Goal: Register for event/course: Register for event/course

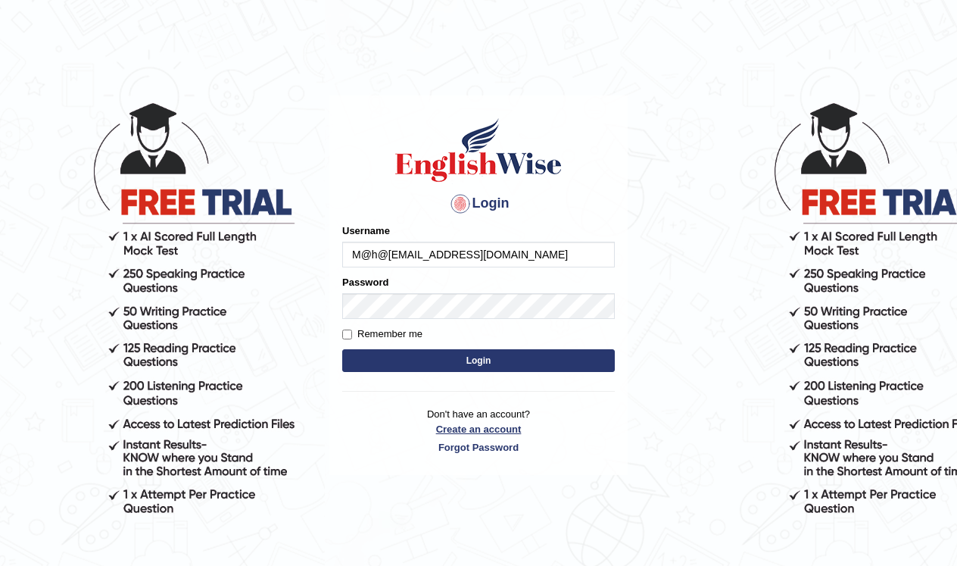
type input "M@h@[EMAIL_ADDRESS][DOMAIN_NAME]"
click at [488, 429] on link "Create an account" at bounding box center [478, 429] width 273 height 14
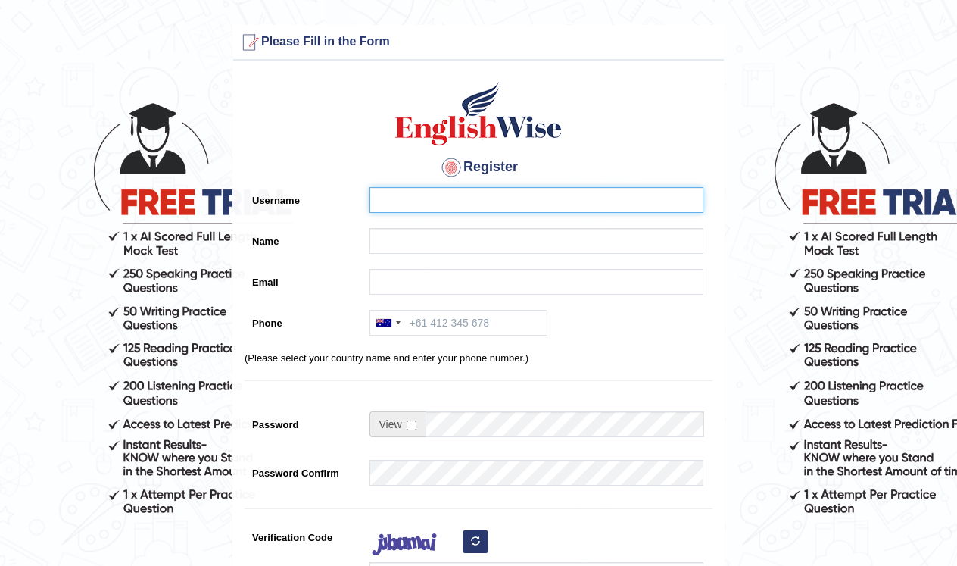
click at [475, 196] on input "Username" at bounding box center [536, 200] width 334 height 26
type input "M@h@kjaat51@gmail.com"
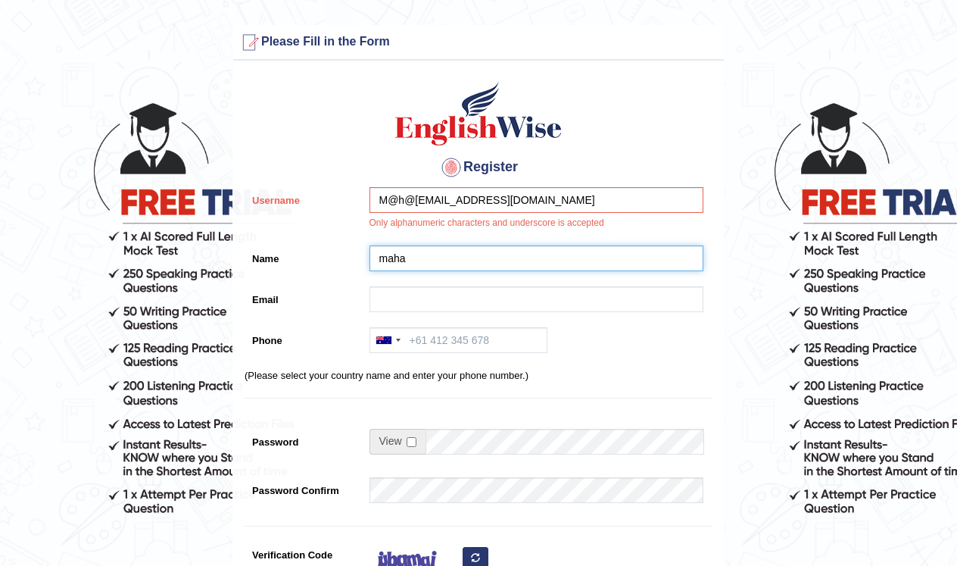
type input "[PERSON_NAME]"
click at [469, 261] on input "Mahak Jeoli" at bounding box center [536, 258] width 334 height 26
type input "M"
type input "[PERSON_NAME]"
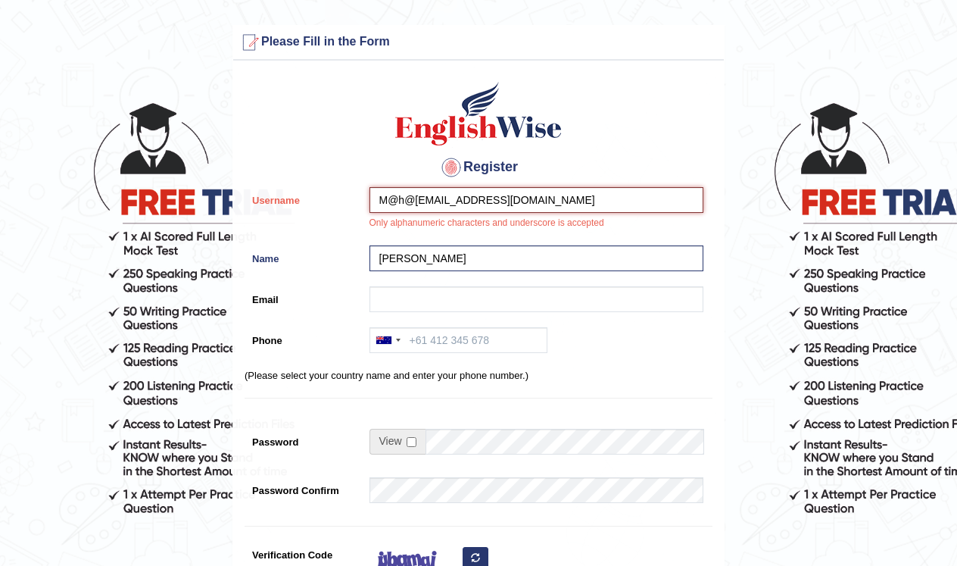
click at [540, 200] on input "M@h@kjaat51@gmail.com" at bounding box center [536, 200] width 334 height 26
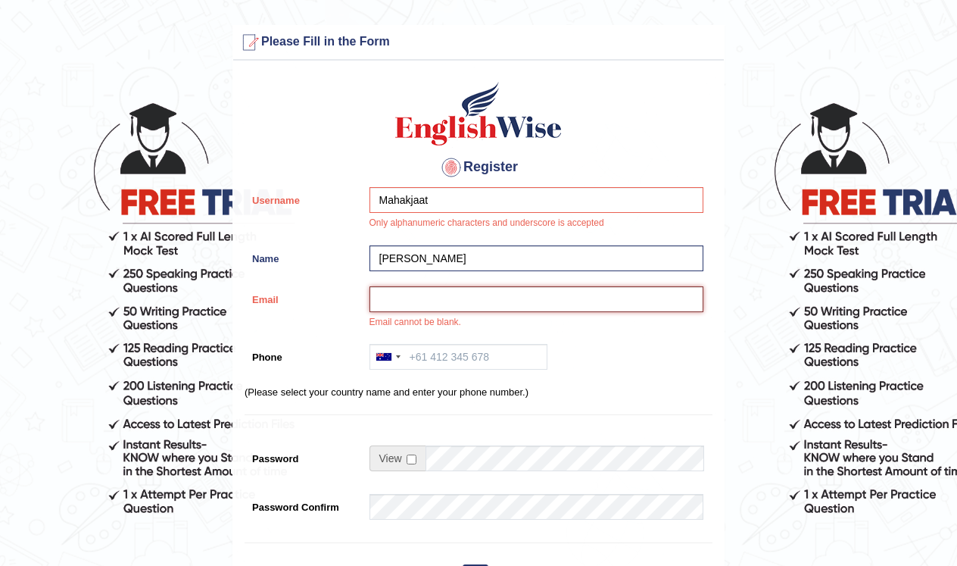
click at [530, 298] on input "Email" at bounding box center [536, 299] width 334 height 26
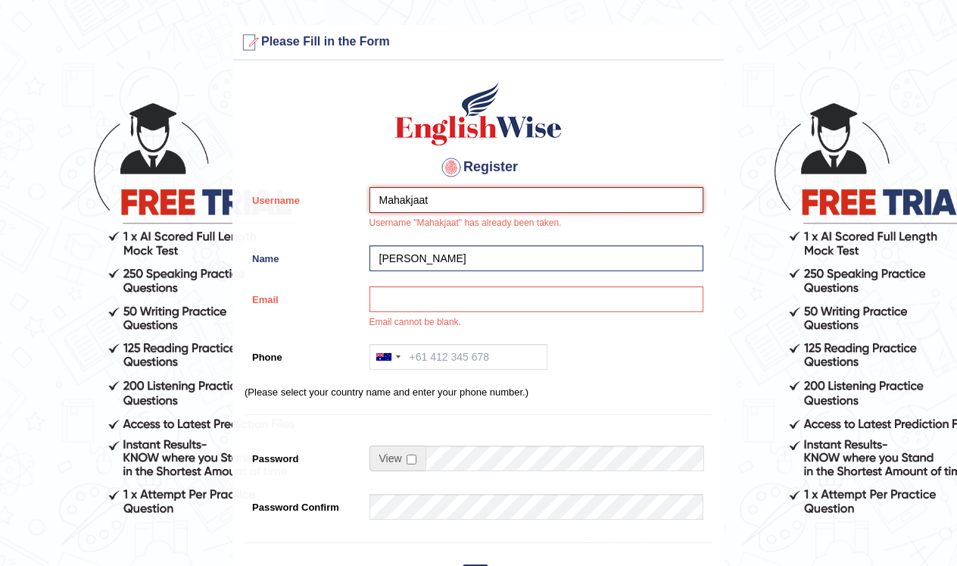
click at [442, 192] on input "Mahakjaat" at bounding box center [536, 200] width 334 height 26
click at [434, 196] on input "Mahakjaat" at bounding box center [536, 200] width 334 height 26
type input "Mahakjaat24"
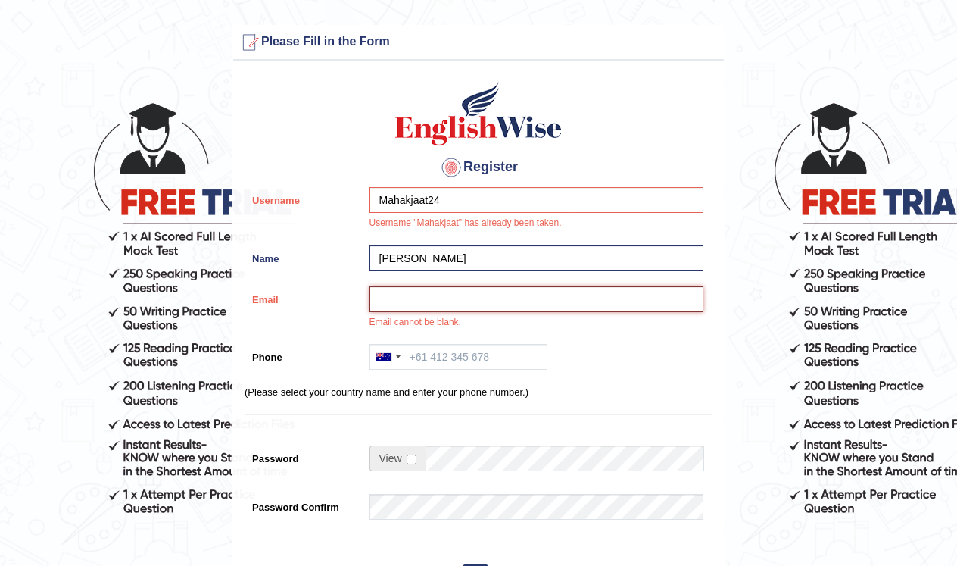
click at [408, 294] on input "Email" at bounding box center [536, 299] width 334 height 26
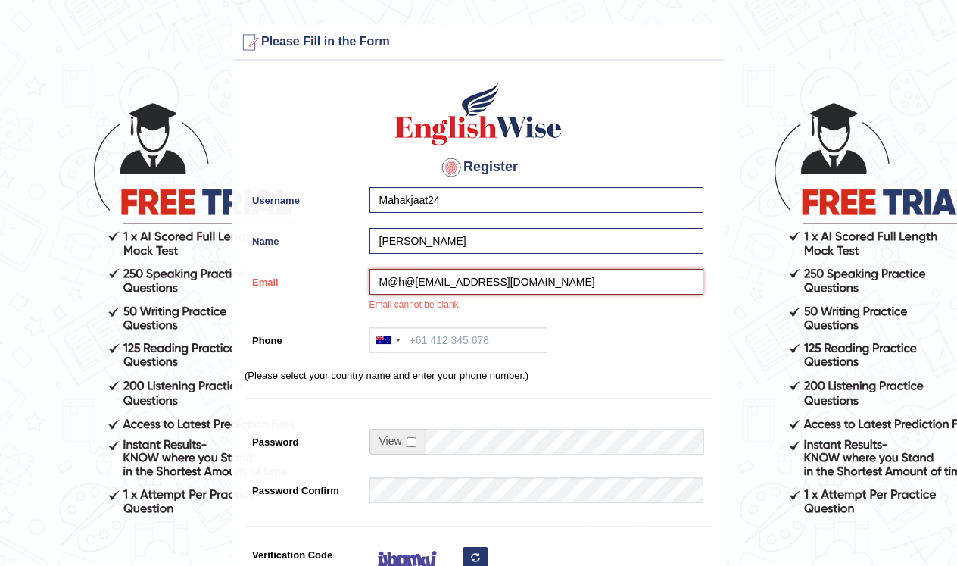
type input "M@h@kjaat51@gmail.com"
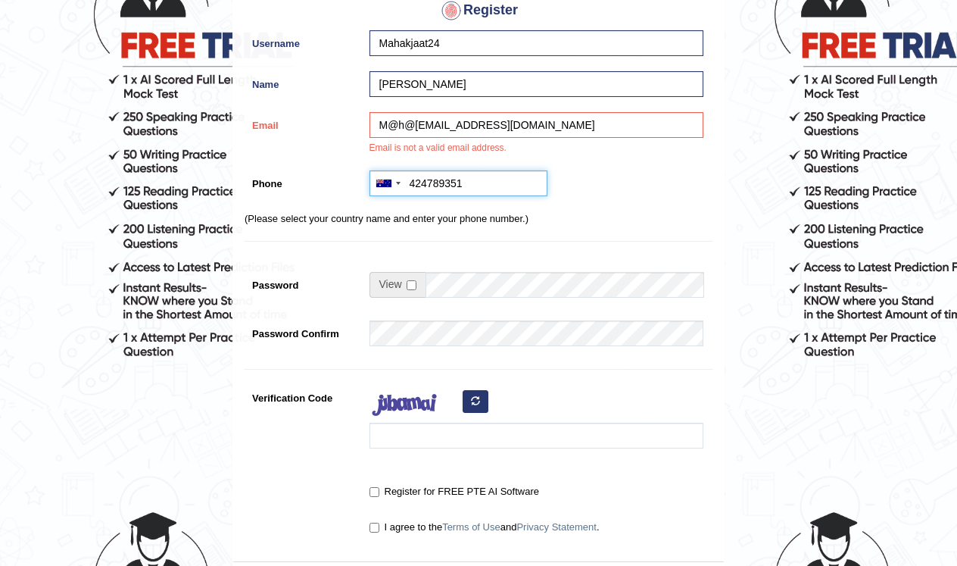
scroll to position [164, 0]
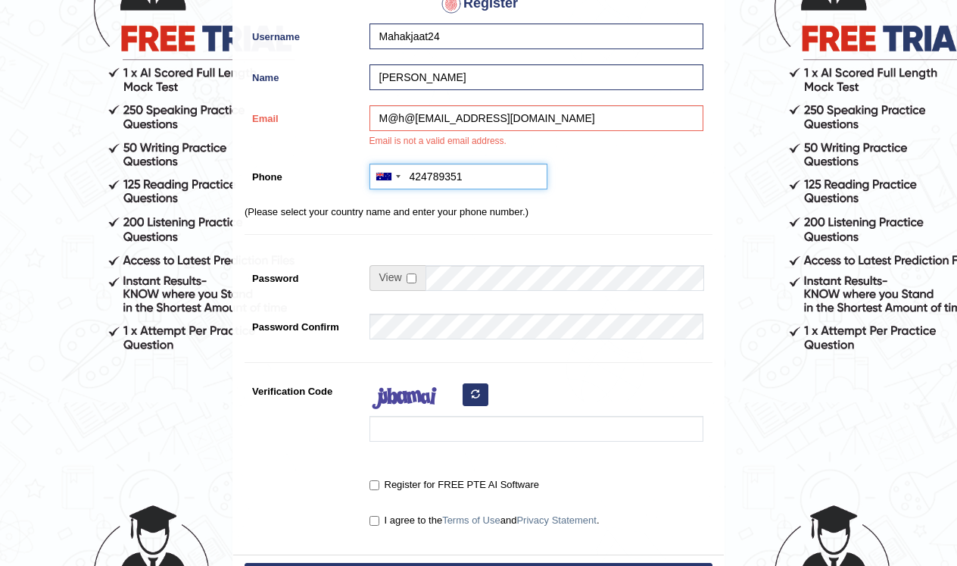
type input "424789351"
click at [411, 279] on input "checkbox" at bounding box center [412, 278] width 10 height 10
checkbox input "true"
click at [441, 279] on input "Password" at bounding box center [565, 278] width 278 height 26
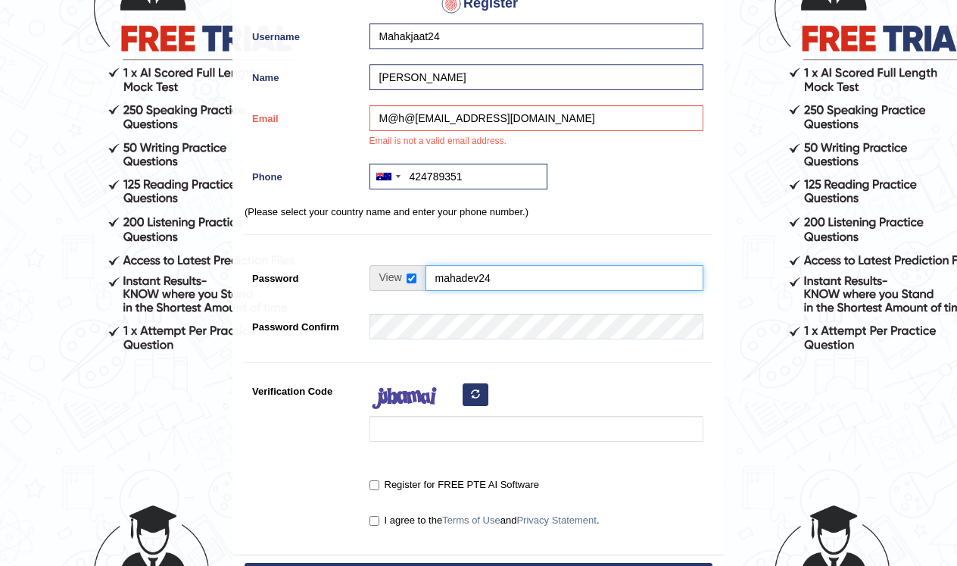
type input "mahadev24"
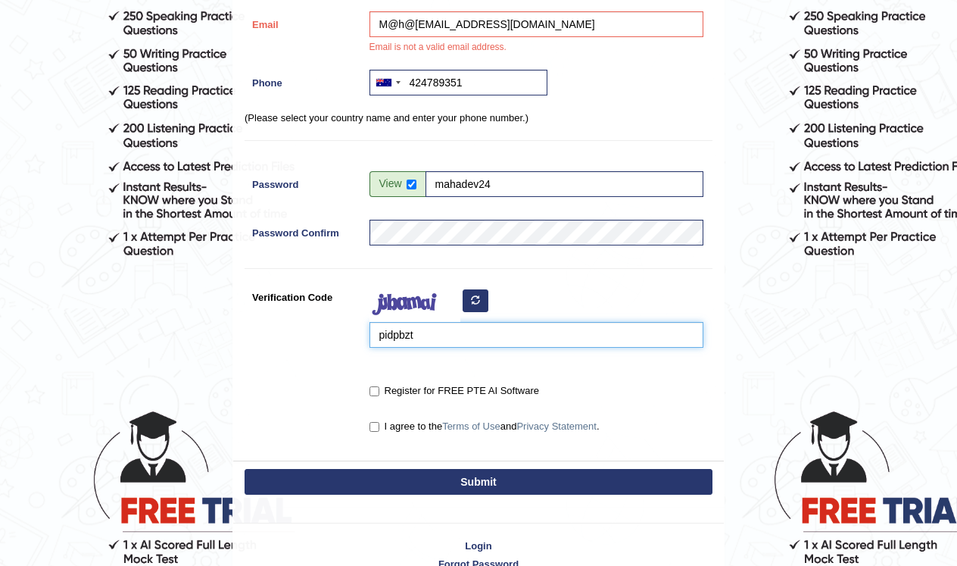
scroll to position [305, 0]
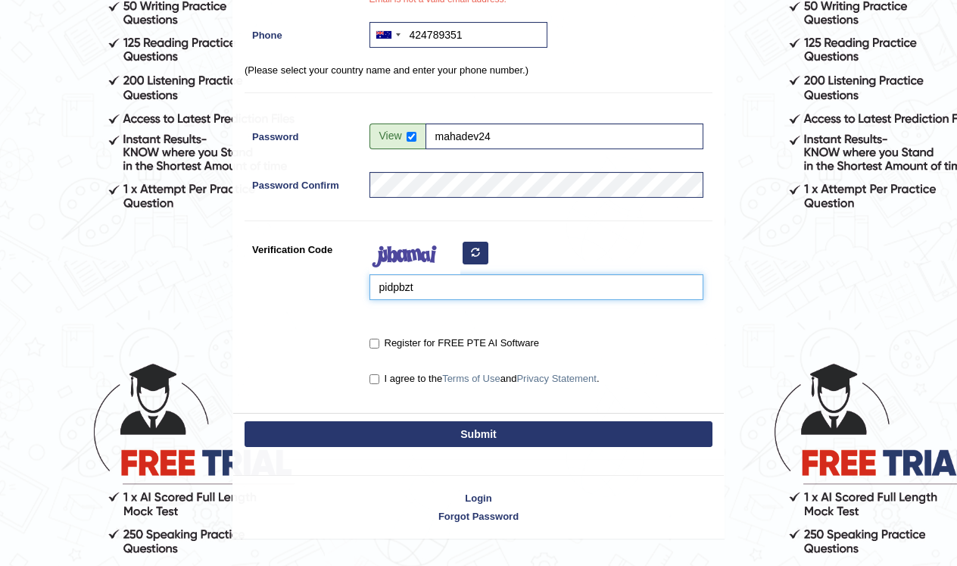
type input "pidpbzt"
click at [381, 344] on label "Register for FREE PTE AI Software" at bounding box center [454, 342] width 170 height 15
click at [379, 344] on input "Register for FREE PTE AI Software" at bounding box center [374, 343] width 10 height 10
checkbox input "true"
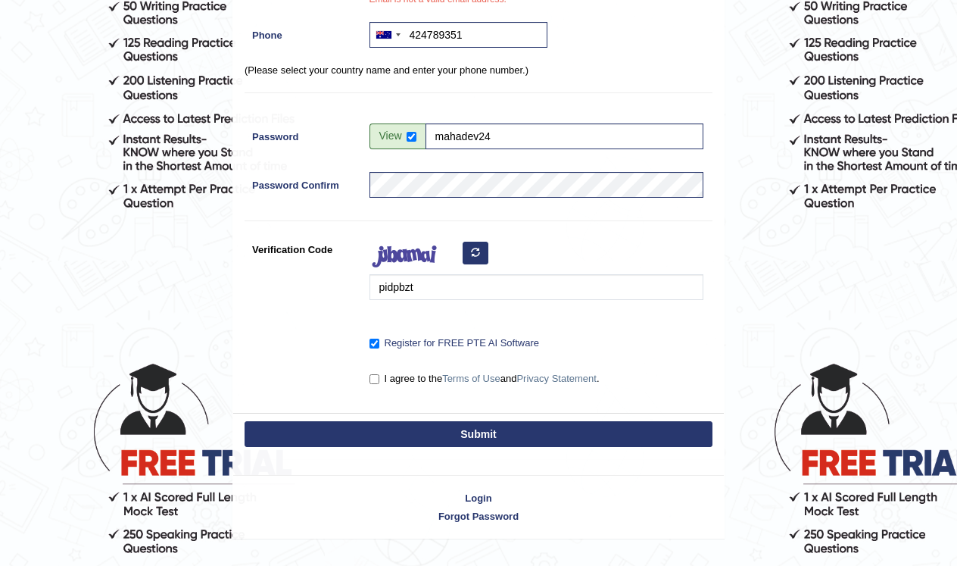
click at [379, 379] on label "I agree to the Terms of Use and Privacy Statement ." at bounding box center [484, 378] width 230 height 15
click at [379, 379] on input "I agree to the Terms of Use and Privacy Statement ." at bounding box center [374, 379] width 10 height 10
checkbox input "true"
click at [404, 432] on button "Submit" at bounding box center [479, 434] width 468 height 26
type input "+61424789351"
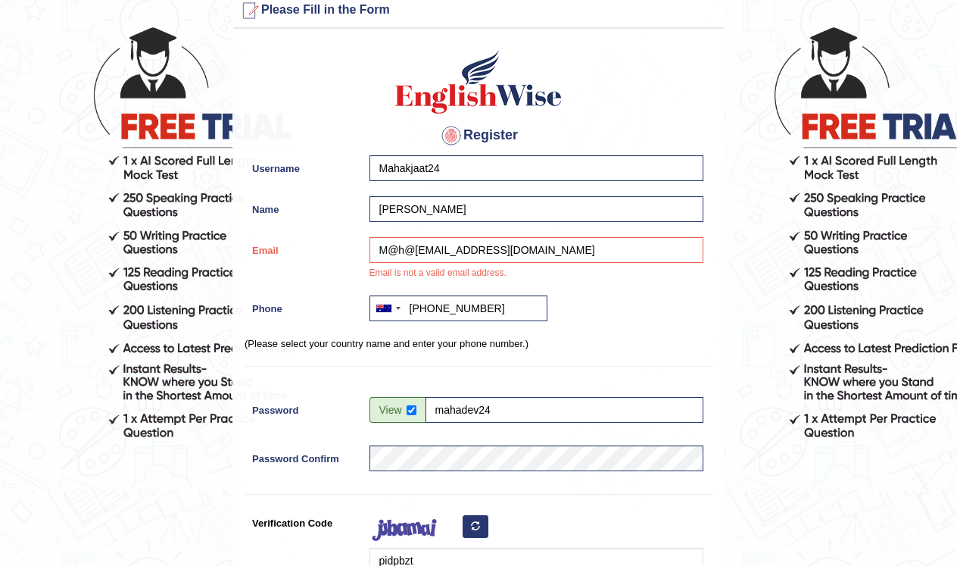
scroll to position [77, 0]
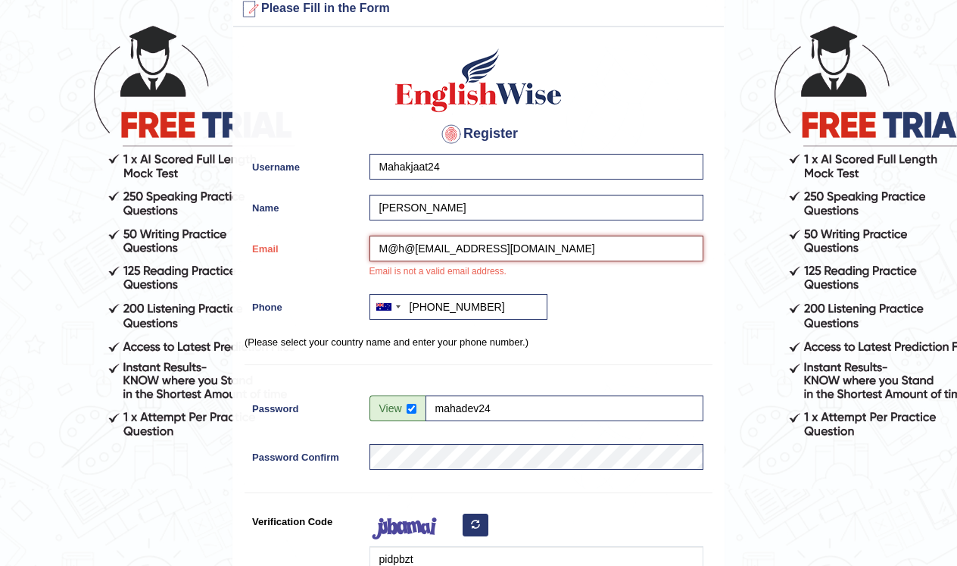
click at [411, 247] on input "M@h@kjaat51@gmail.com" at bounding box center [536, 248] width 334 height 26
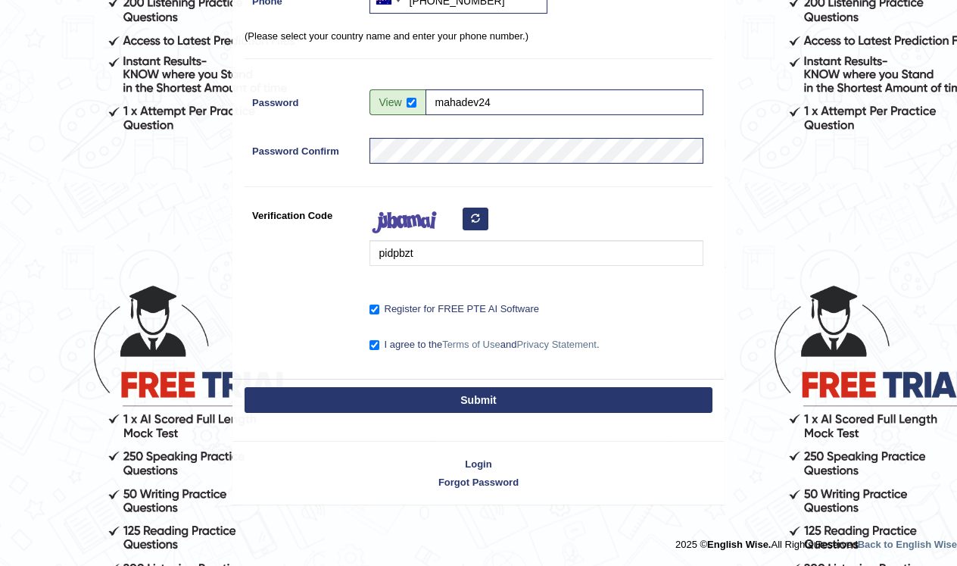
scroll to position [382, 0]
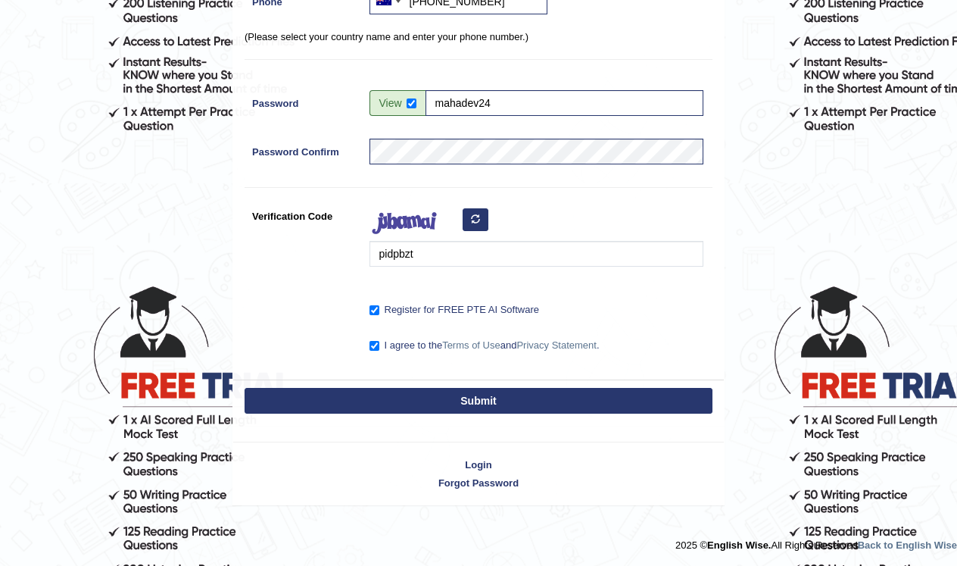
type input "Mahakjaat51@gmail.com"
click at [460, 407] on button "Submit" at bounding box center [479, 401] width 468 height 26
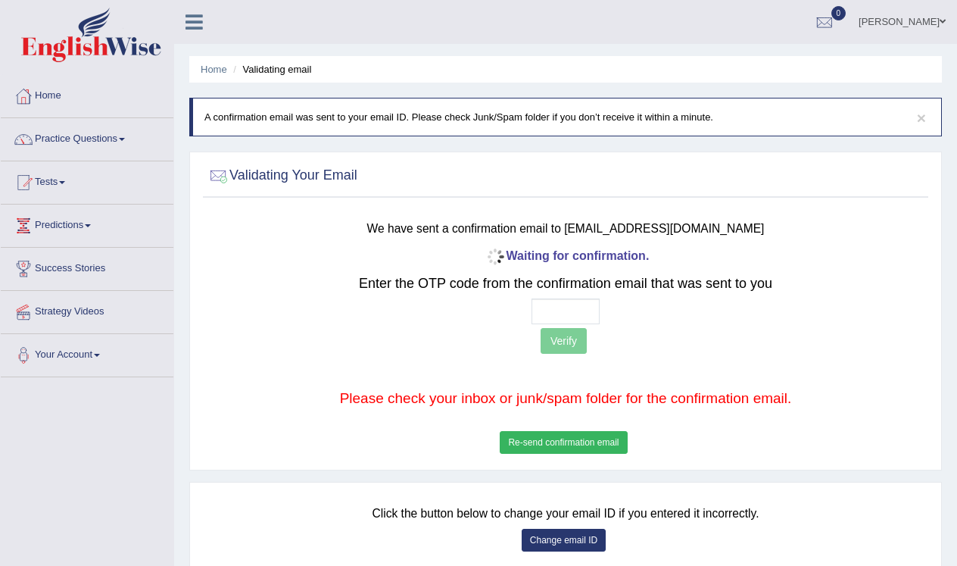
click at [613, 306] on div at bounding box center [566, 311] width 596 height 26
click at [551, 316] on input "text" at bounding box center [565, 311] width 68 height 26
click at [557, 451] on div "Waiting for confirmation. Enter the OTP code from the confirmation email that w…" at bounding box center [566, 351] width 596 height 213
click at [557, 440] on button "Re-send confirmation email" at bounding box center [563, 442] width 127 height 23
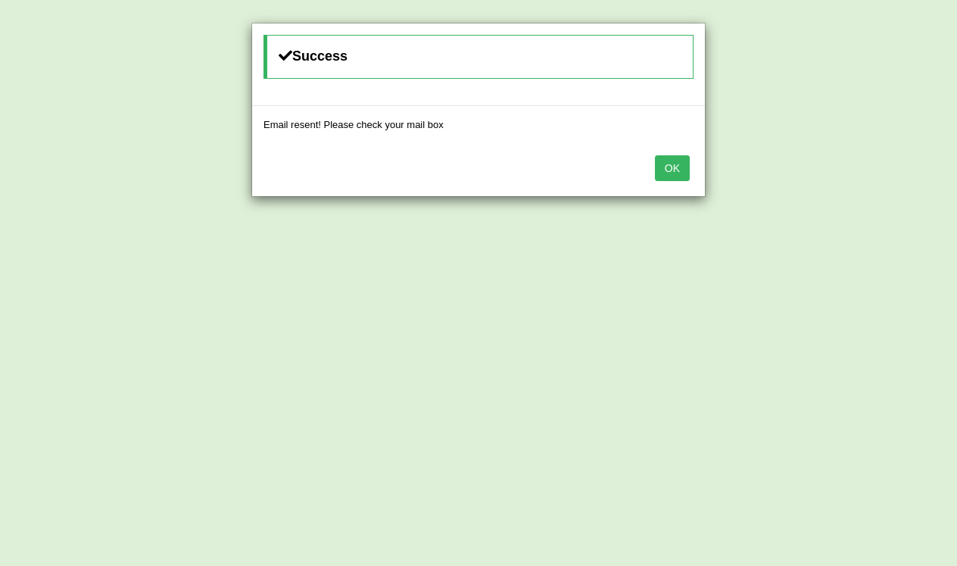
click at [557, 440] on div "Success Email resent! Please check your mail box OK" at bounding box center [478, 283] width 957 height 566
click at [671, 176] on button "OK" at bounding box center [672, 168] width 35 height 26
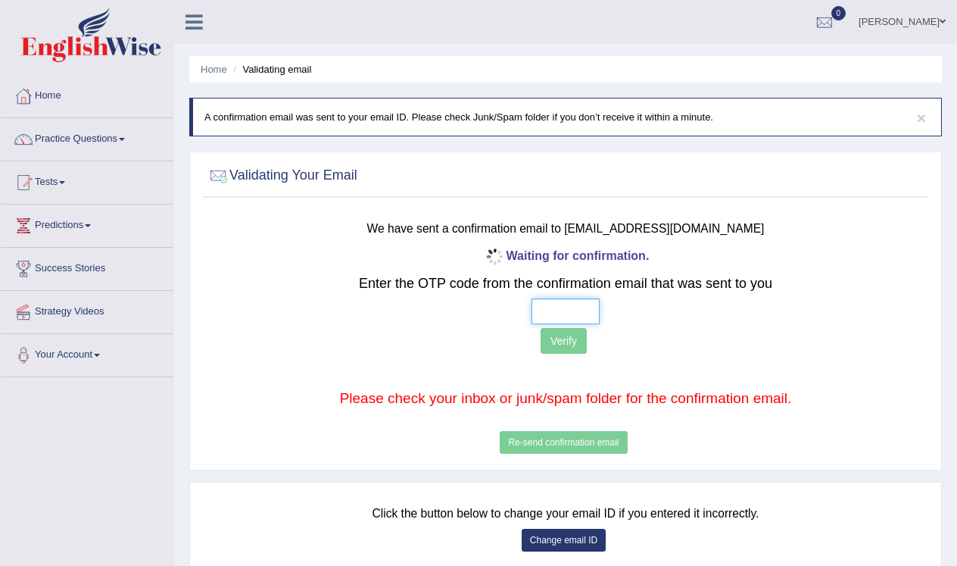
click at [560, 310] on input "text" at bounding box center [565, 311] width 68 height 26
type input "6 9 3 0"
click at [572, 338] on button "Verify" at bounding box center [564, 341] width 46 height 26
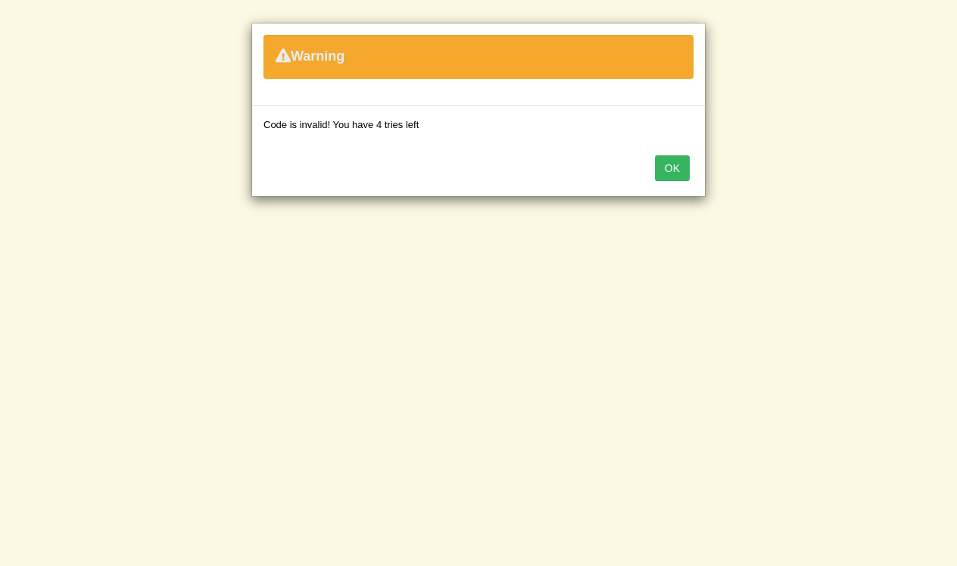
click at [686, 168] on button "OK" at bounding box center [672, 168] width 35 height 26
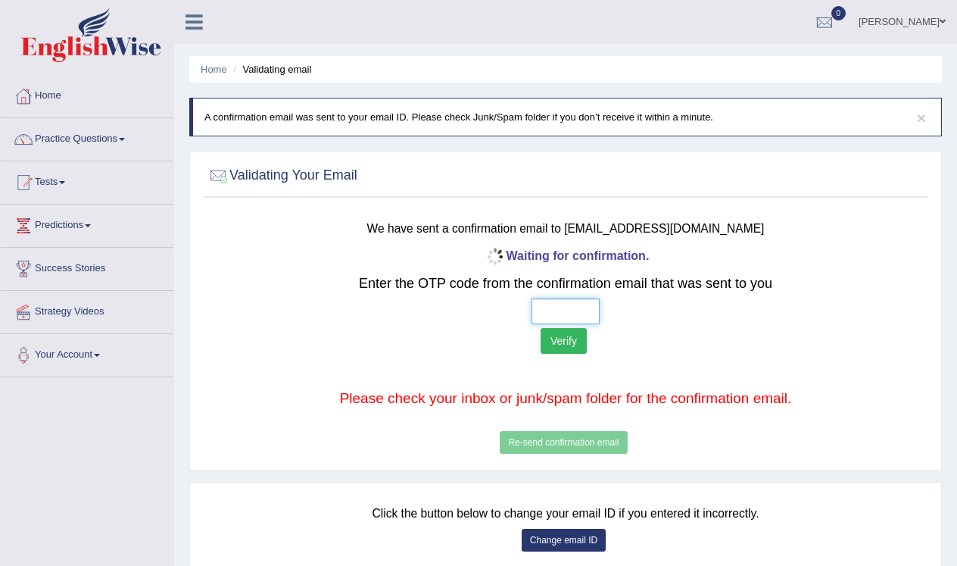
click at [550, 317] on input "text" at bounding box center [565, 311] width 68 height 26
type input "8 3 6 4"
click at [571, 338] on button "Verify" at bounding box center [564, 341] width 46 height 26
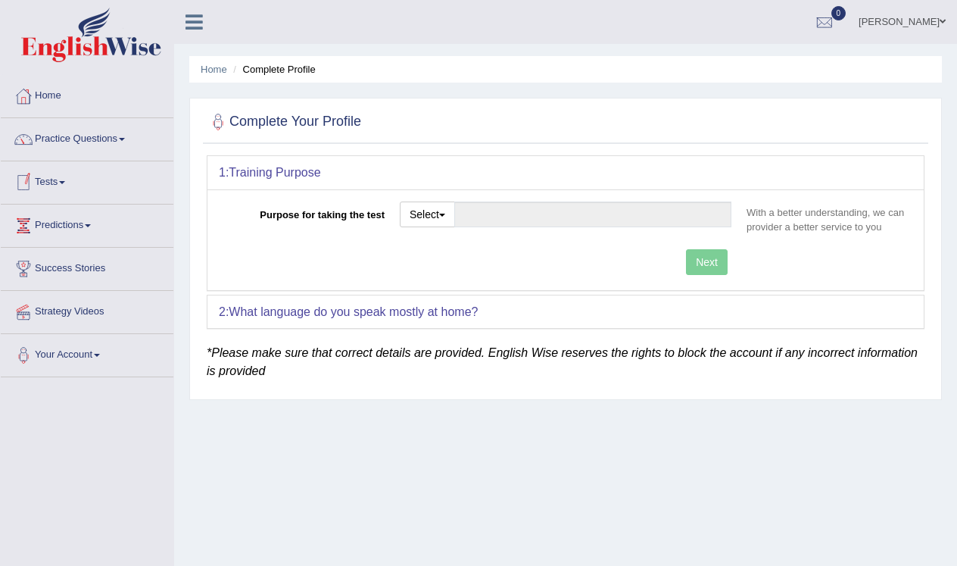
click at [66, 180] on link "Tests" at bounding box center [87, 180] width 173 height 38
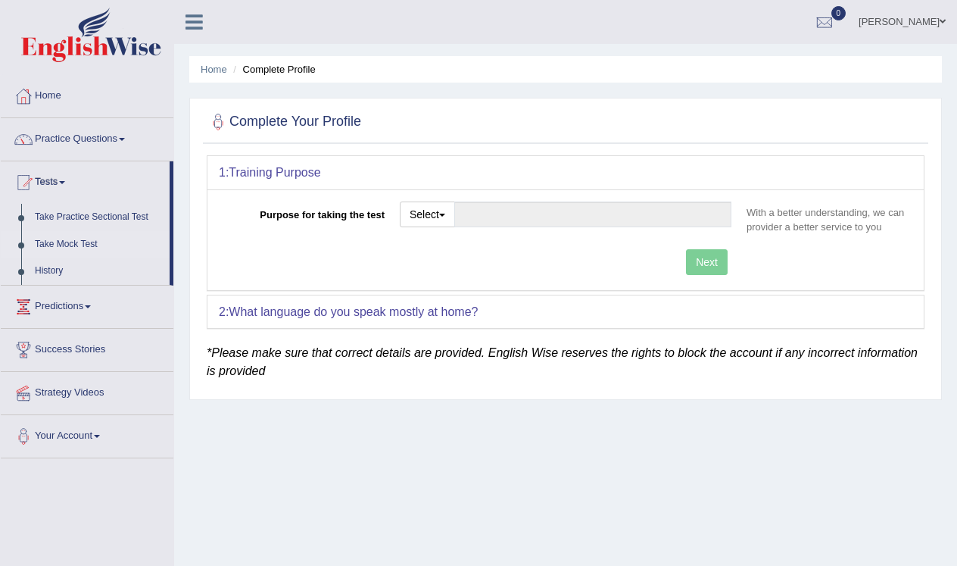
click at [80, 241] on link "Take Mock Test" at bounding box center [99, 244] width 142 height 27
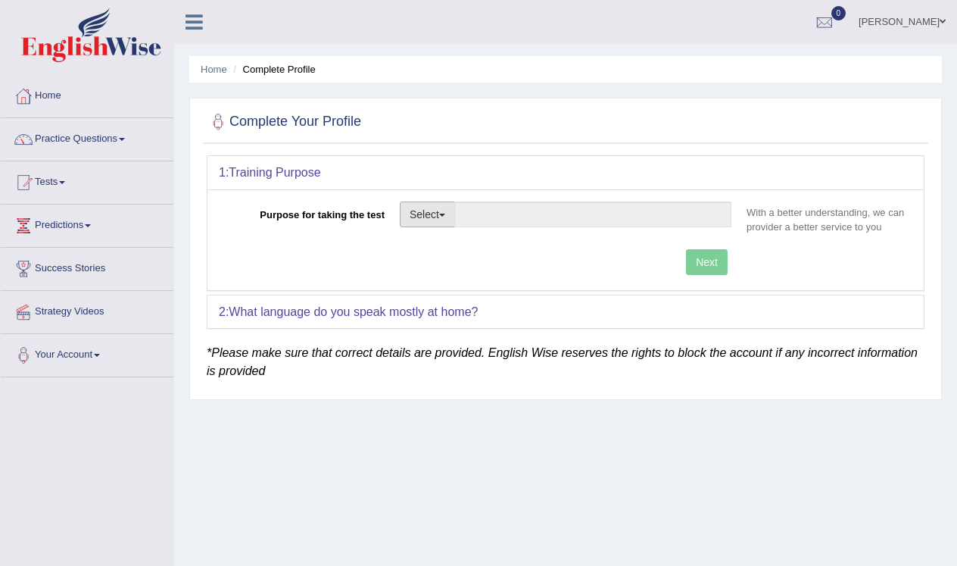
click at [450, 212] on button "Select" at bounding box center [427, 214] width 55 height 26
click at [449, 244] on link "Student Visa" at bounding box center [468, 247] width 135 height 20
type input "Student Visa"
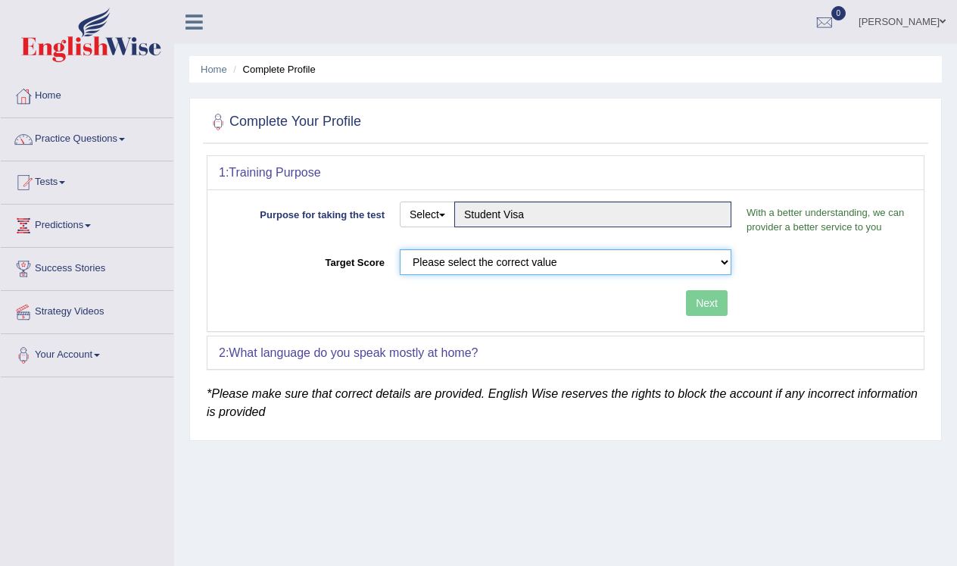
select select "65"
click at [703, 302] on button "Next" at bounding box center [707, 303] width 42 height 26
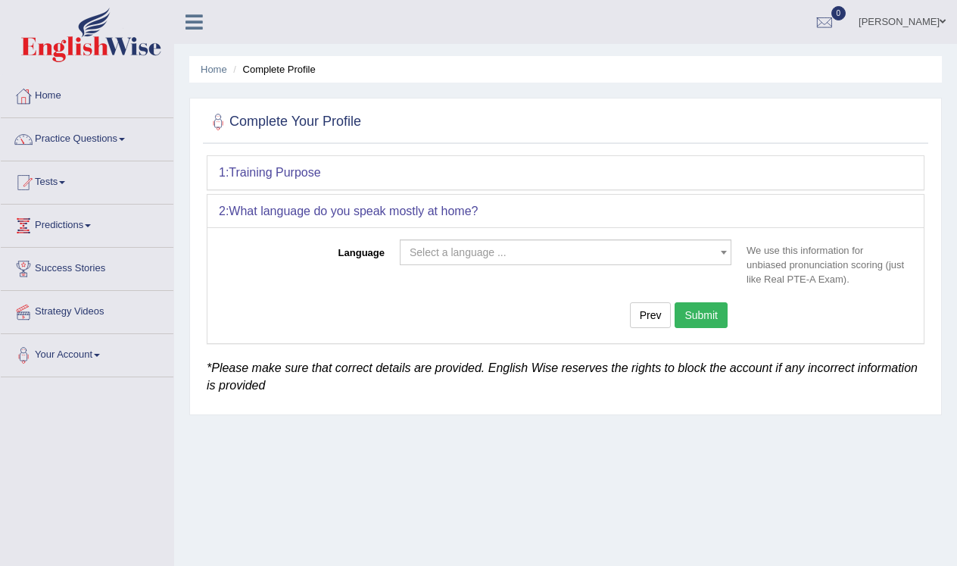
click at [519, 254] on span "Select a language ..." at bounding box center [561, 252] width 303 height 15
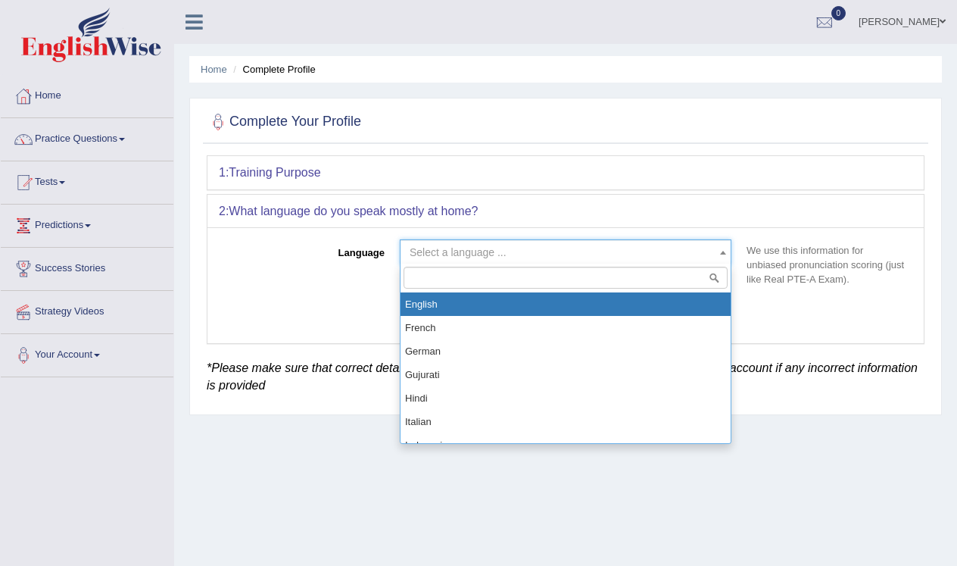
scroll to position [525, 0]
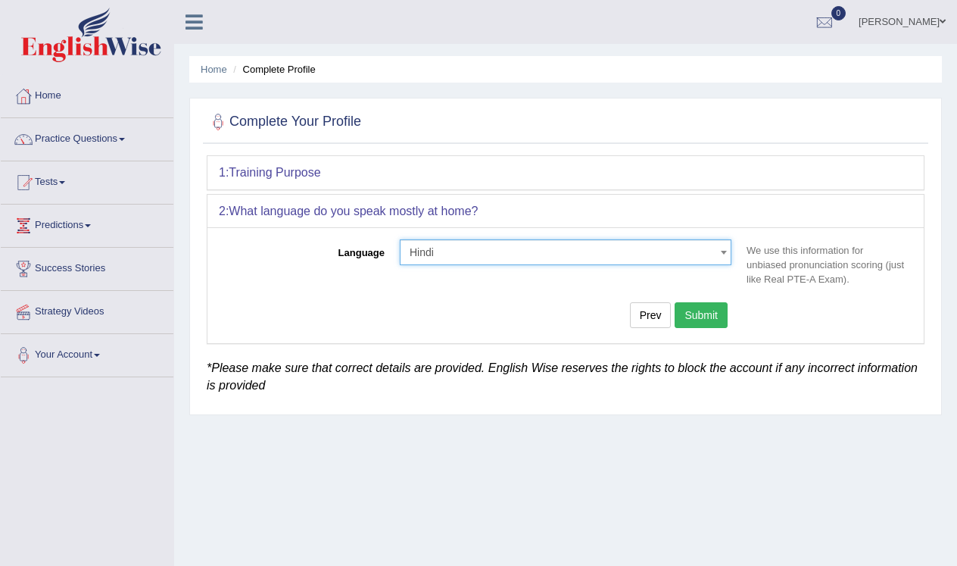
select select "Hindi"
click at [714, 312] on button "Submit" at bounding box center [701, 315] width 53 height 26
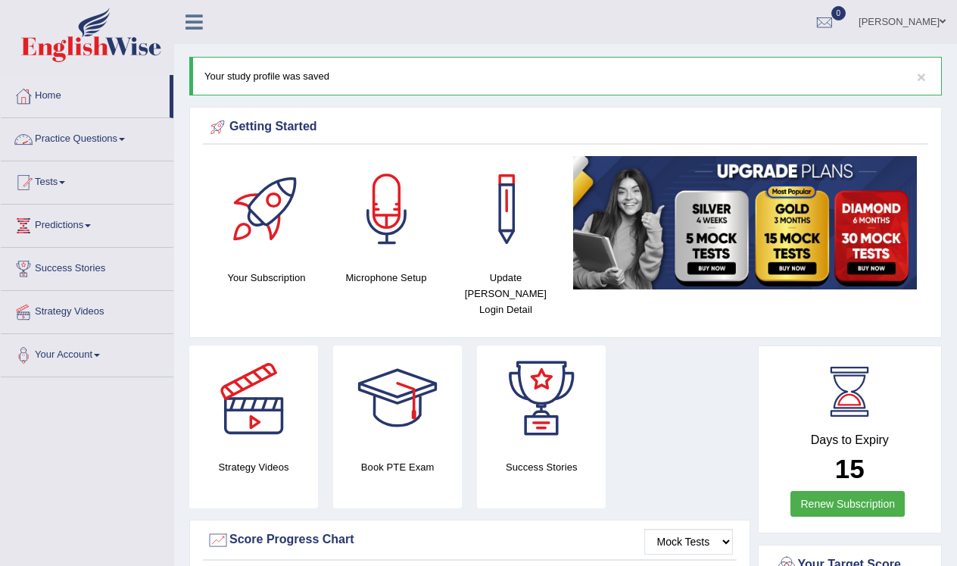
click at [108, 132] on link "Practice Questions" at bounding box center [87, 137] width 173 height 38
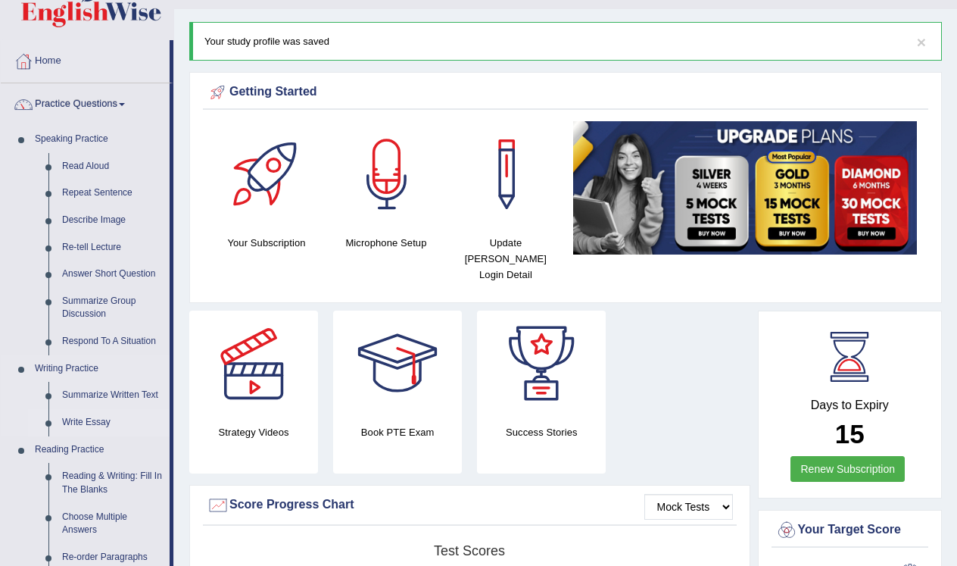
scroll to position [25, 0]
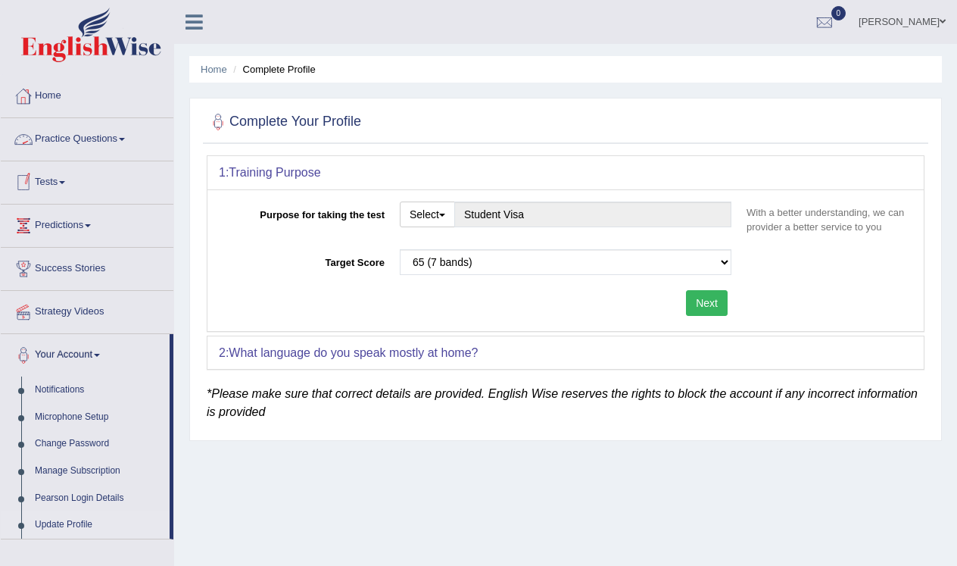
click at [62, 185] on link "Tests" at bounding box center [87, 180] width 173 height 38
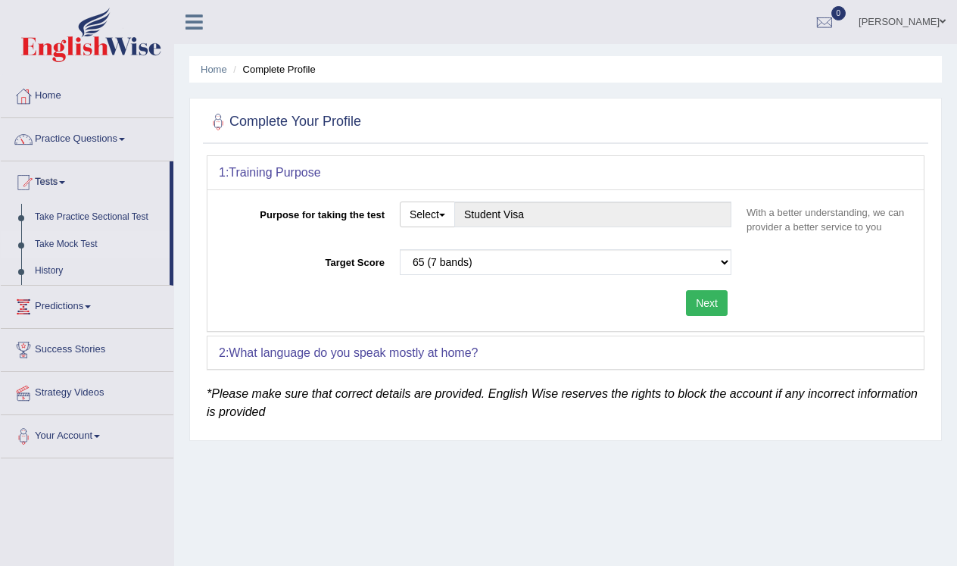
click at [76, 240] on link "Take Mock Test" at bounding box center [99, 244] width 142 height 27
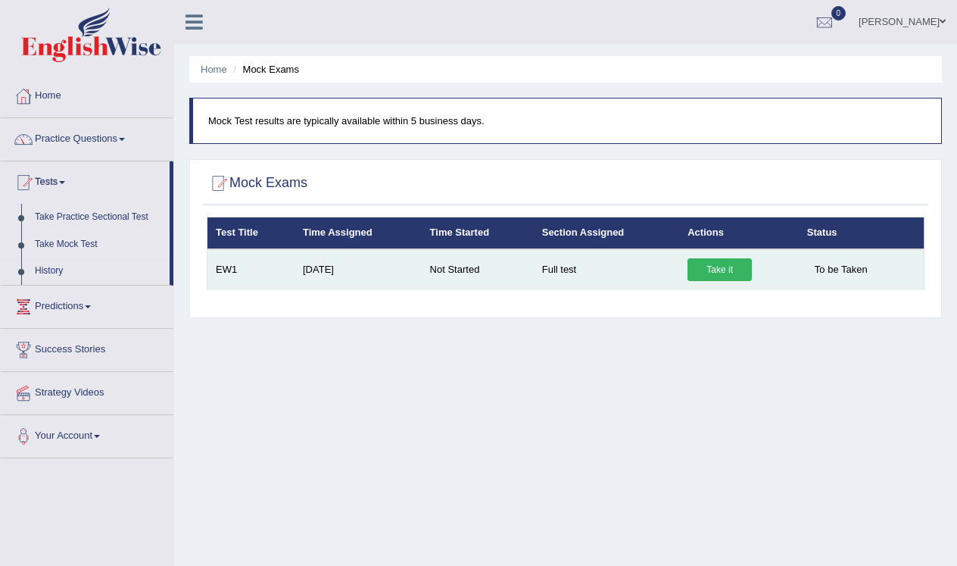
click at [725, 272] on link "Take it" at bounding box center [719, 269] width 64 height 23
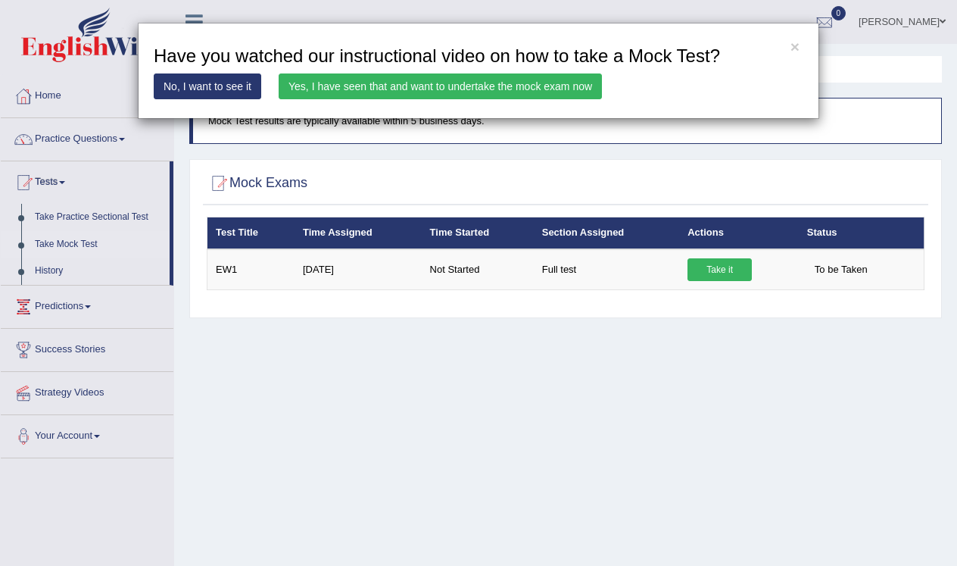
click at [341, 83] on link "Yes, I have seen that and want to undertake the mock exam now" at bounding box center [440, 86] width 323 height 26
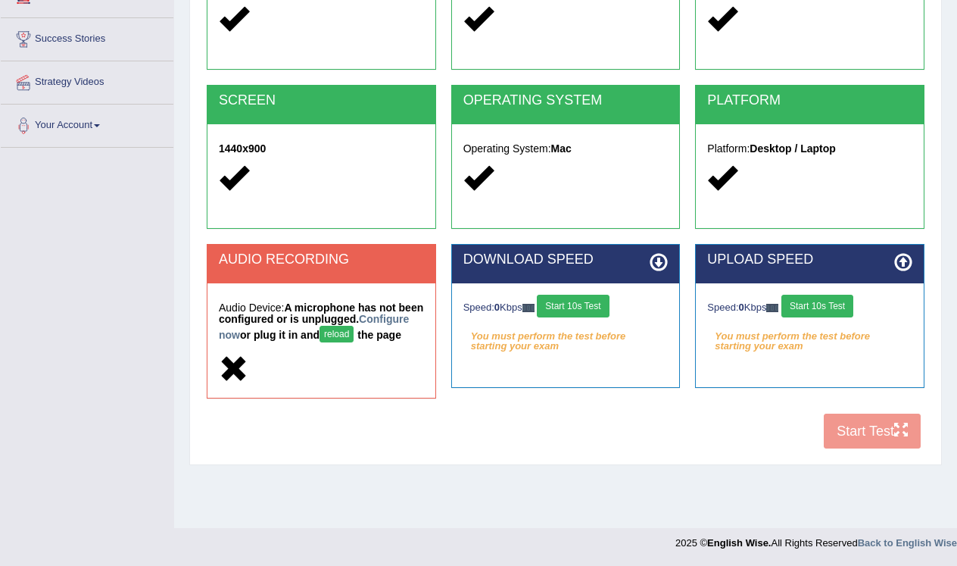
scroll to position [229, 0]
click at [865, 449] on div "COOKIES Cookies Enabled JAVASCRIPT Javascript Enabled BROWSER Browser: Safari S…" at bounding box center [565, 191] width 725 height 531
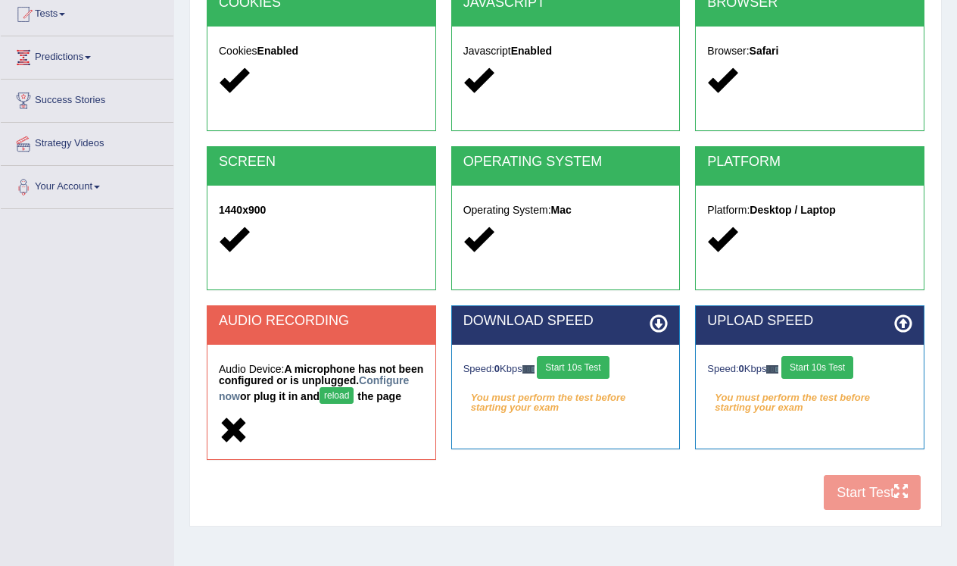
scroll to position [165, 0]
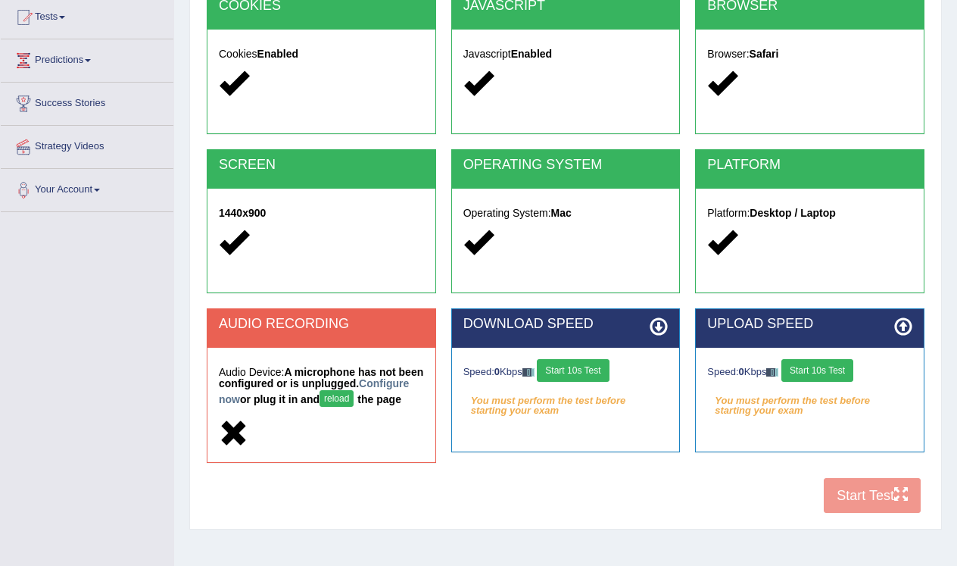
click at [595, 370] on button "Start 10s Test" at bounding box center [573, 370] width 72 height 23
click at [825, 368] on button "Start 10s Test" at bounding box center [817, 370] width 72 height 23
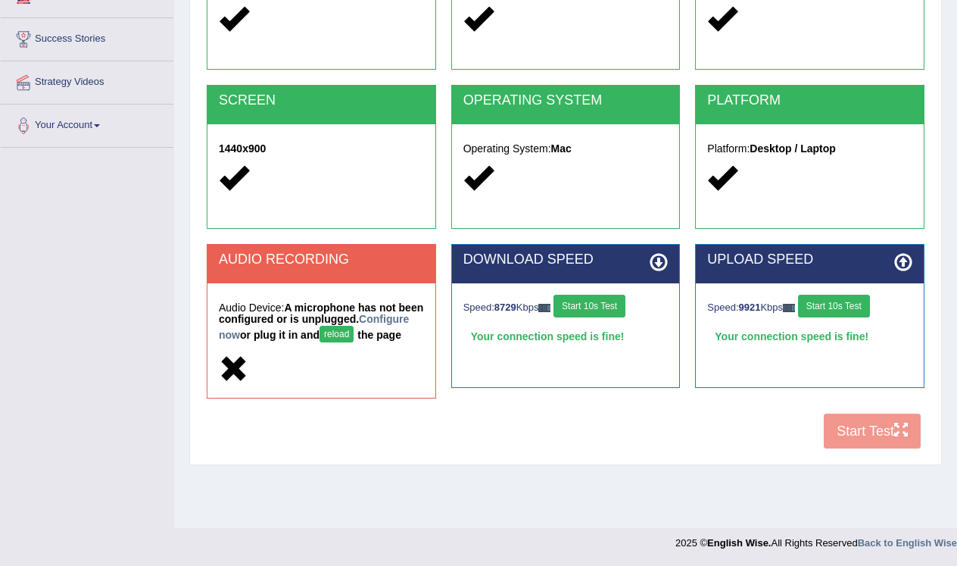
scroll to position [229, 0]
click at [903, 452] on div "COOKIES Cookies Enabled JAVASCRIPT Javascript Enabled BROWSER Browser: Safari S…" at bounding box center [565, 191] width 725 height 531
click at [853, 449] on div "COOKIES Cookies Enabled JAVASCRIPT Javascript Enabled BROWSER Browser: Safari S…" at bounding box center [565, 191] width 725 height 531
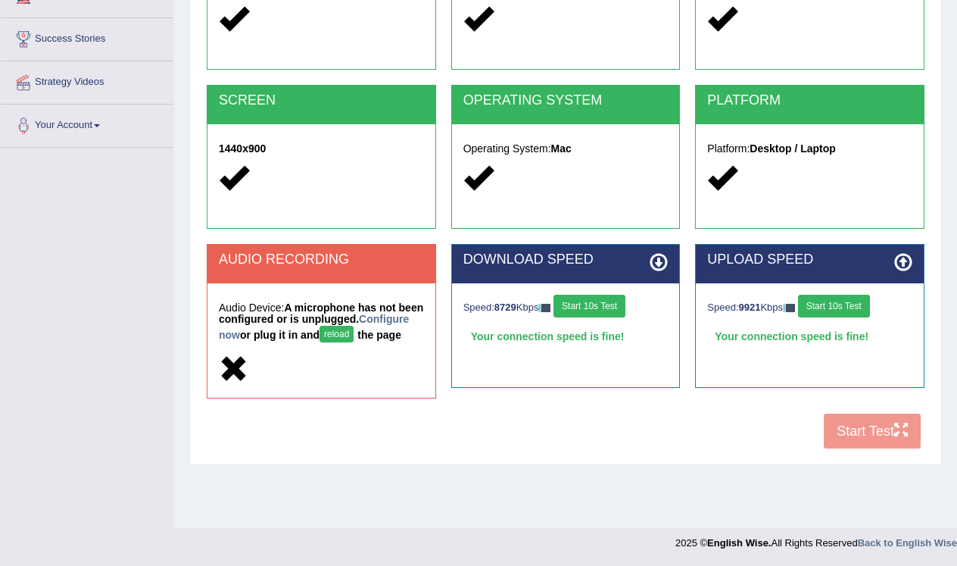
click at [853, 449] on div "COOKIES Cookies Enabled JAVASCRIPT Javascript Enabled BROWSER Browser: Safari S…" at bounding box center [565, 191] width 725 height 531
click at [354, 332] on button "reload" at bounding box center [337, 334] width 34 height 17
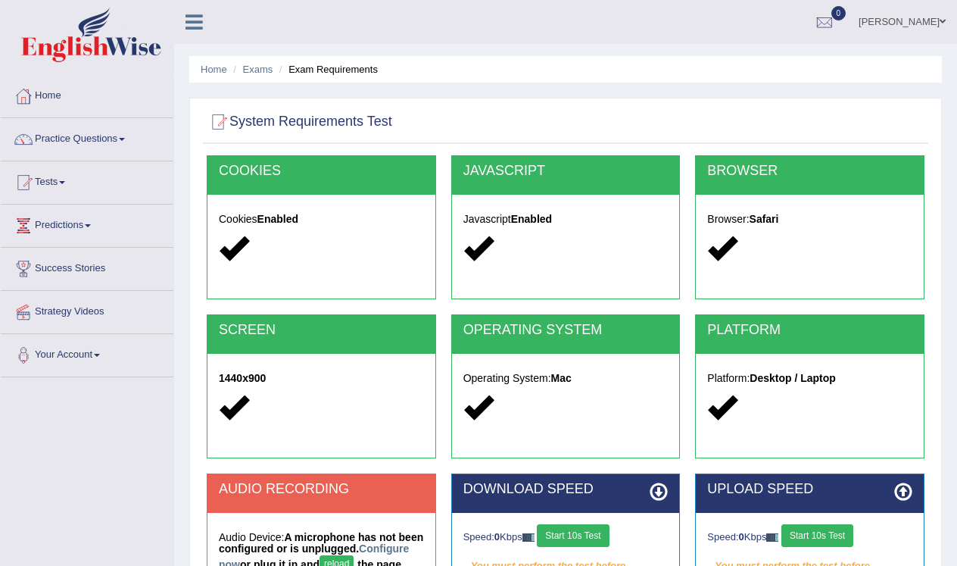
scroll to position [229, 0]
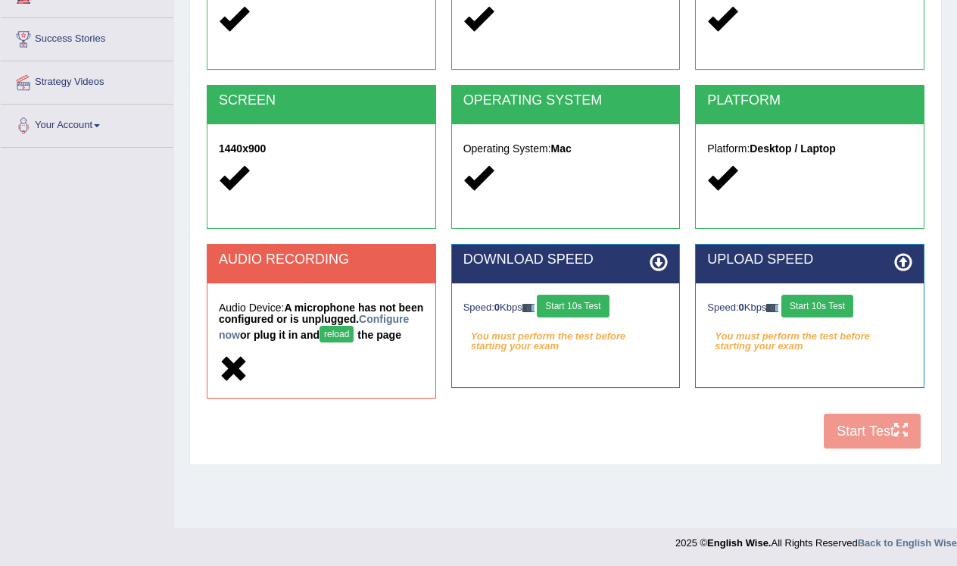
drag, startPoint x: 0, startPoint y: 0, endPoint x: 392, endPoint y: 332, distance: 513.6
click at [354, 332] on button "reload" at bounding box center [337, 334] width 34 height 17
click at [899, 437] on div "COOKIES Cookies Enabled JAVASCRIPT Javascript Enabled BROWSER Browser: Safari S…" at bounding box center [565, 191] width 725 height 531
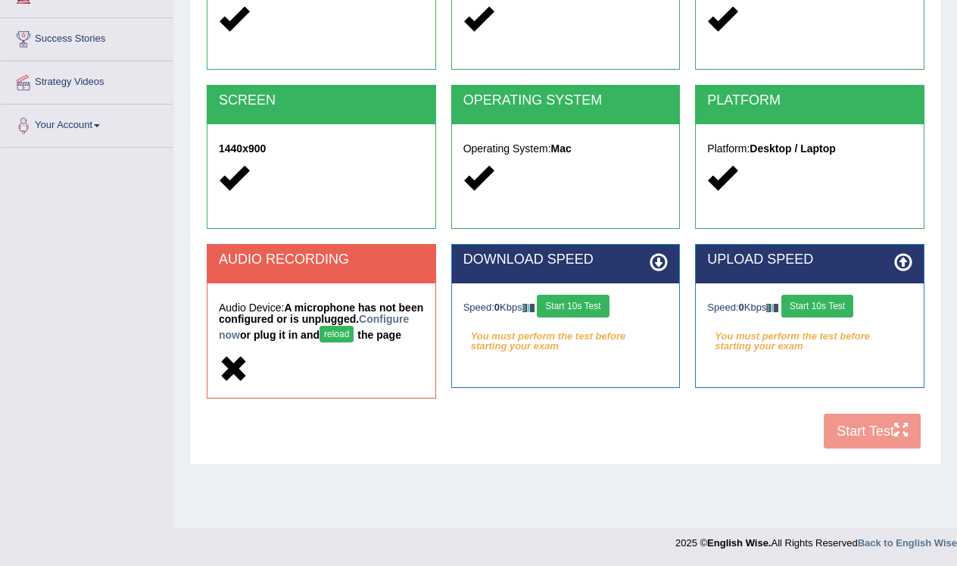
click at [899, 437] on div "COOKIES Cookies Enabled JAVASCRIPT Javascript Enabled BROWSER Browser: Safari S…" at bounding box center [565, 191] width 725 height 531
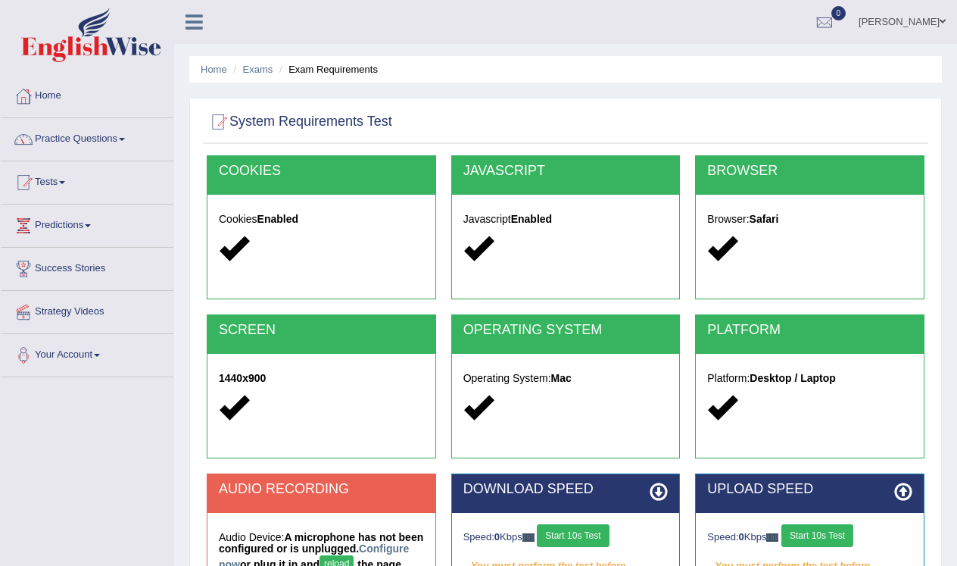
click at [315, 227] on div "Cookies Enabled" at bounding box center [321, 236] width 228 height 83
click at [571, 229] on div "Javascript Enabled" at bounding box center [566, 236] width 228 height 83
click at [859, 231] on div "Browser: Safari" at bounding box center [810, 236] width 228 height 83
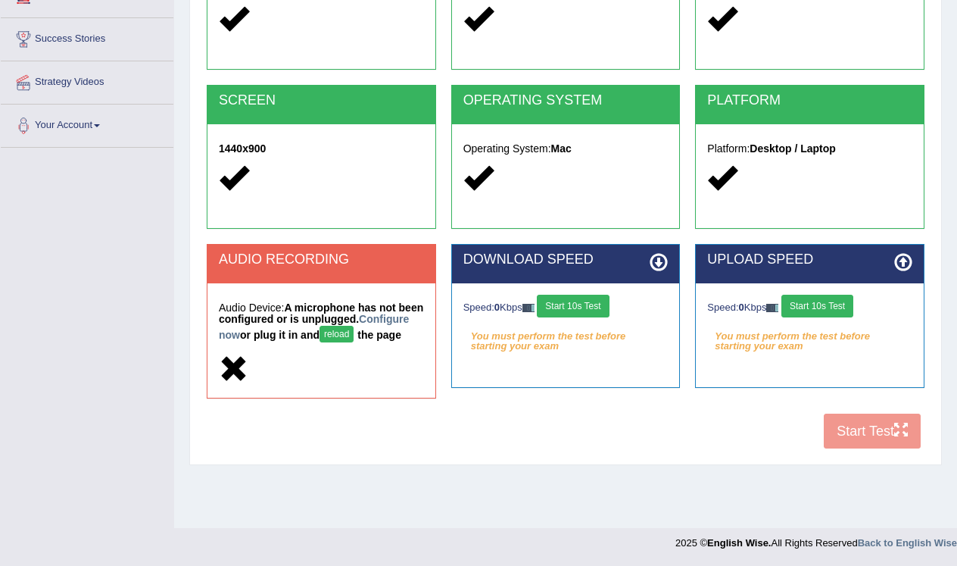
scroll to position [229, 0]
click at [354, 332] on button "reload" at bounding box center [337, 334] width 34 height 17
click at [902, 256] on icon at bounding box center [903, 262] width 18 height 18
click at [893, 440] on div "COOKIES Cookies Enabled JAVASCRIPT Javascript Enabled BROWSER Browser: Safari S…" at bounding box center [565, 191] width 725 height 531
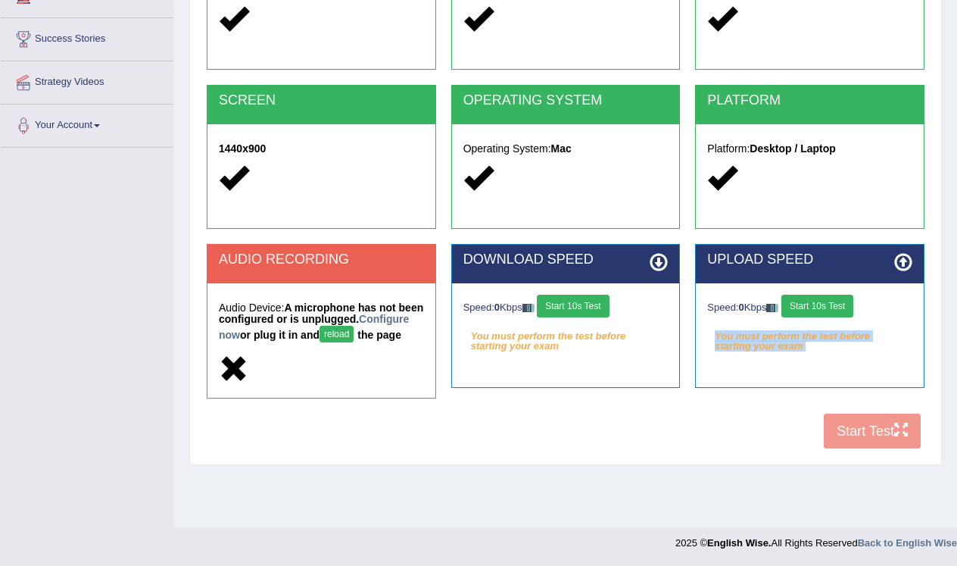
click at [893, 440] on div "COOKIES Cookies Enabled JAVASCRIPT Javascript Enabled BROWSER Browser: Safari S…" at bounding box center [565, 191] width 725 height 531
click at [904, 441] on div "COOKIES Cookies Enabled JAVASCRIPT Javascript Enabled BROWSER Browser: Safari S…" at bounding box center [565, 191] width 725 height 531
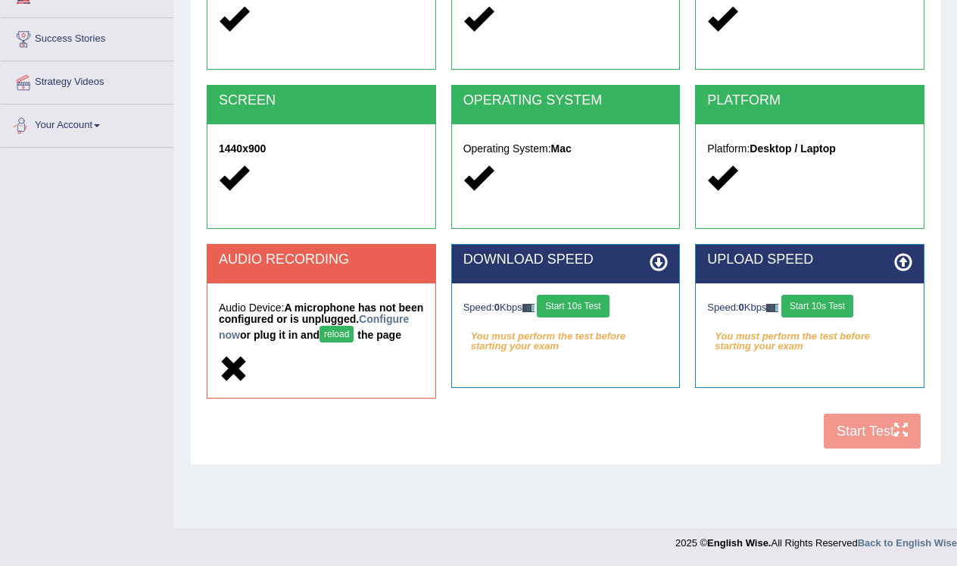
click at [98, 129] on link "Your Account" at bounding box center [87, 123] width 173 height 38
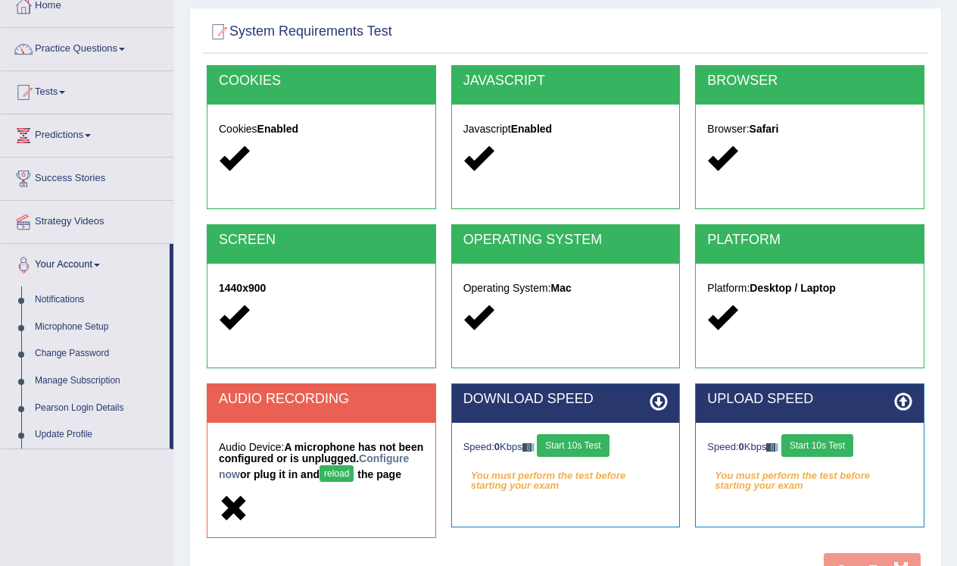
scroll to position [87, 0]
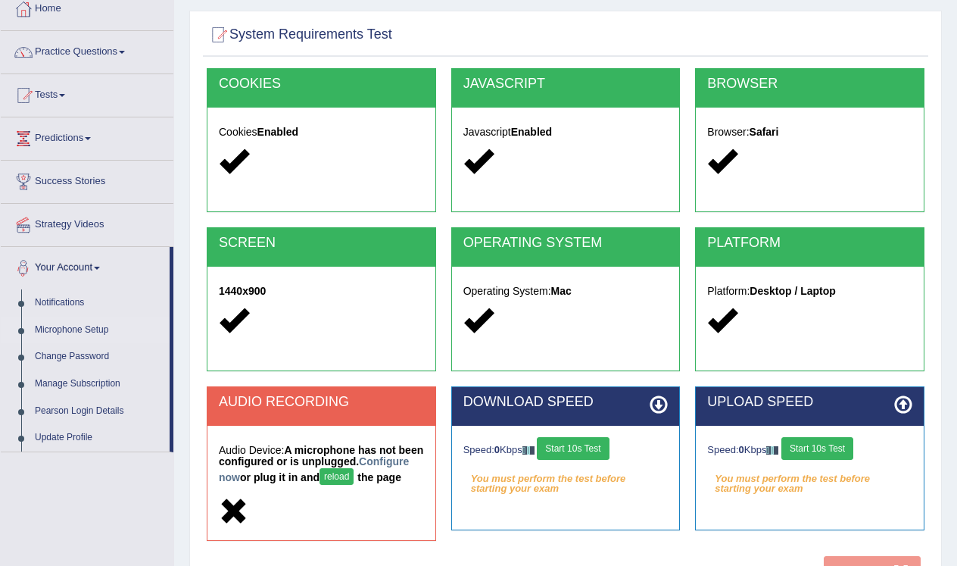
click at [98, 328] on link "Microphone Setup" at bounding box center [99, 329] width 142 height 27
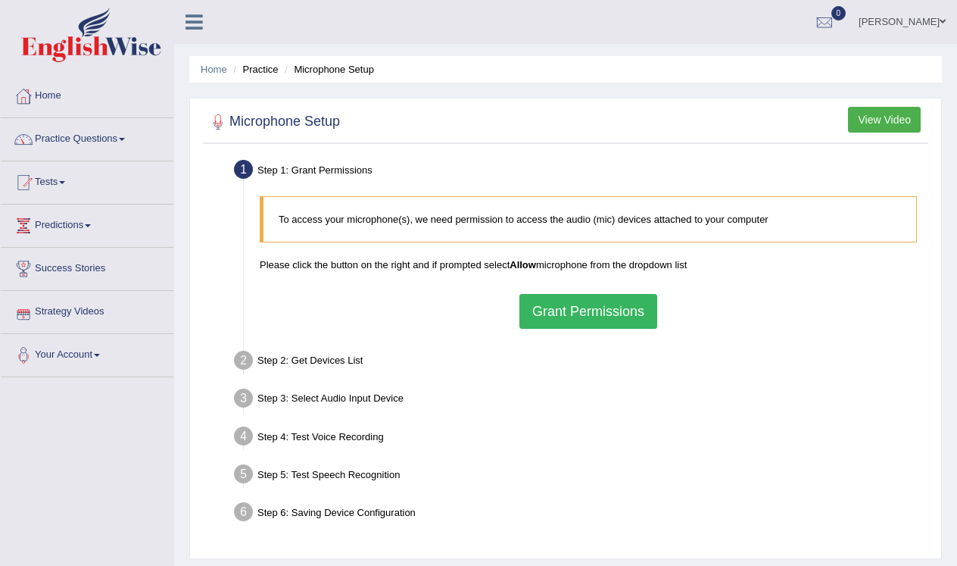
click at [566, 310] on button "Grant Permissions" at bounding box center [588, 311] width 138 height 35
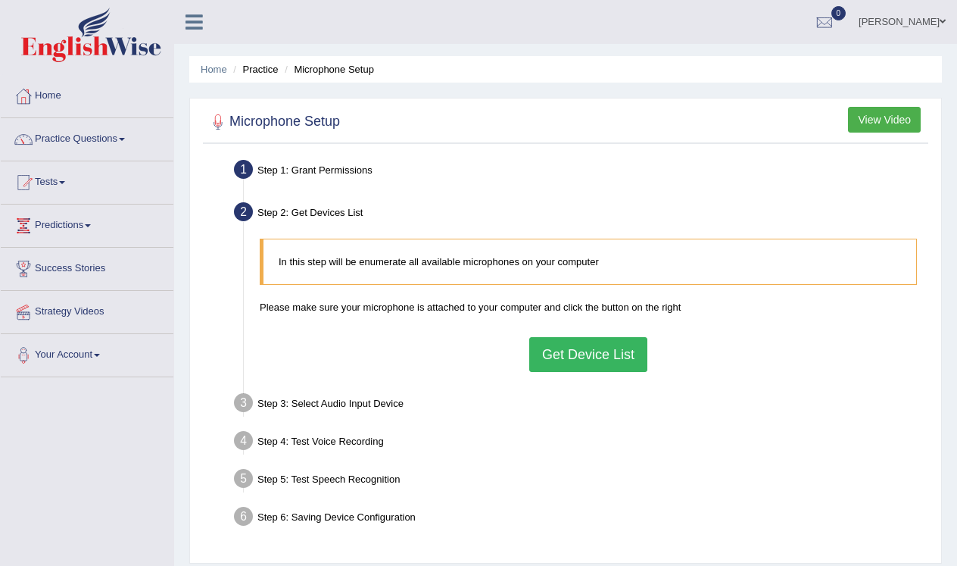
click at [563, 349] on button "Get Device List" at bounding box center [588, 354] width 118 height 35
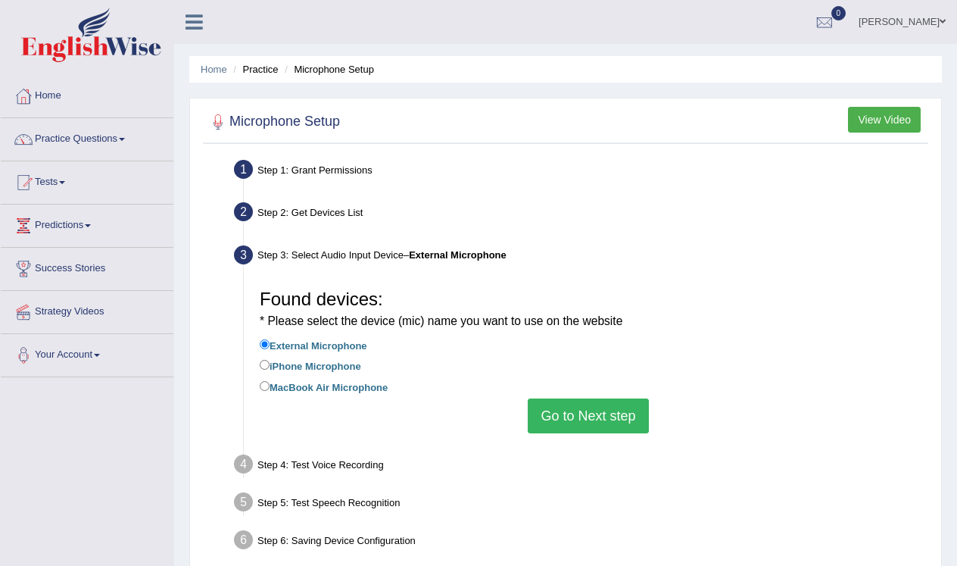
click at [561, 398] on button "Go to Next step" at bounding box center [588, 415] width 120 height 35
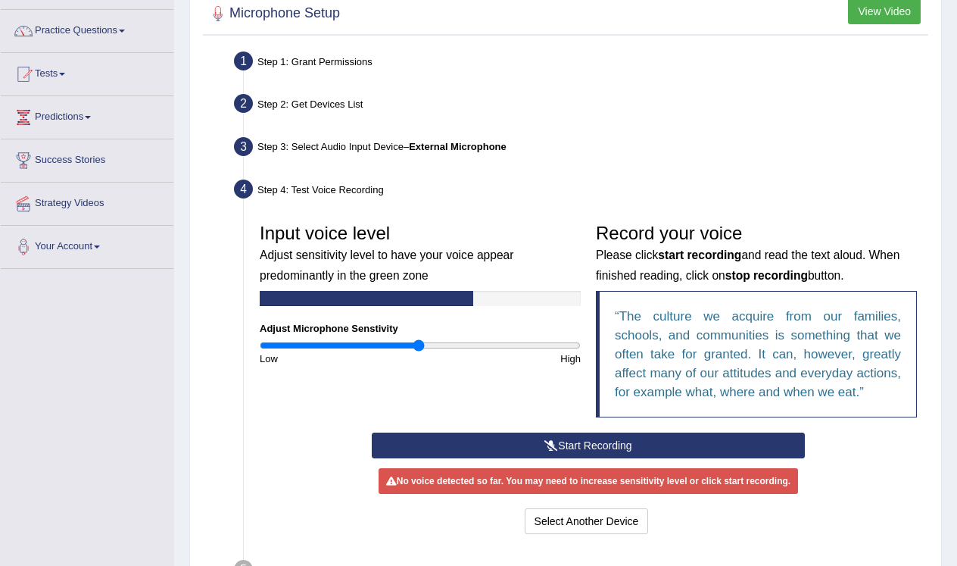
scroll to position [110, 0]
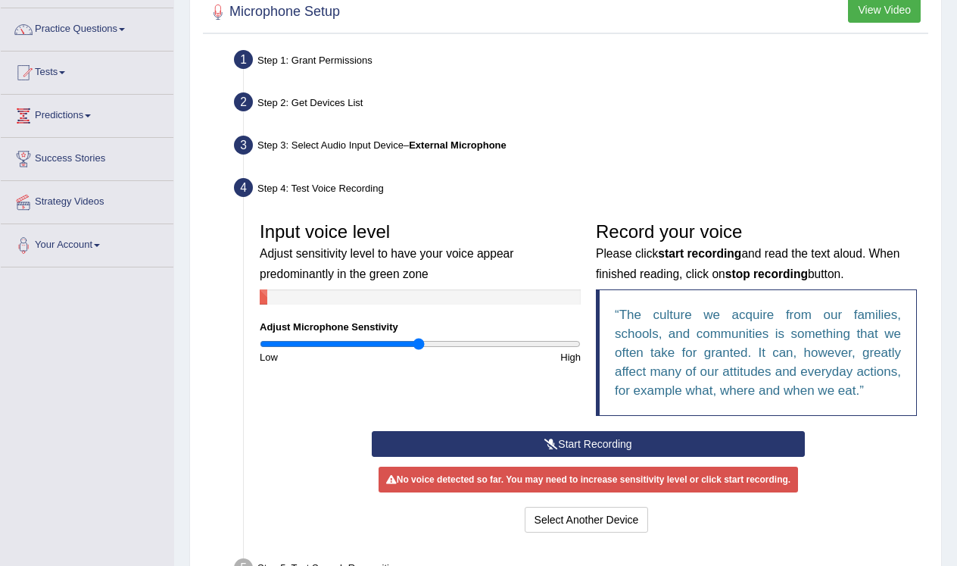
click at [581, 457] on button "Start Recording" at bounding box center [588, 444] width 433 height 26
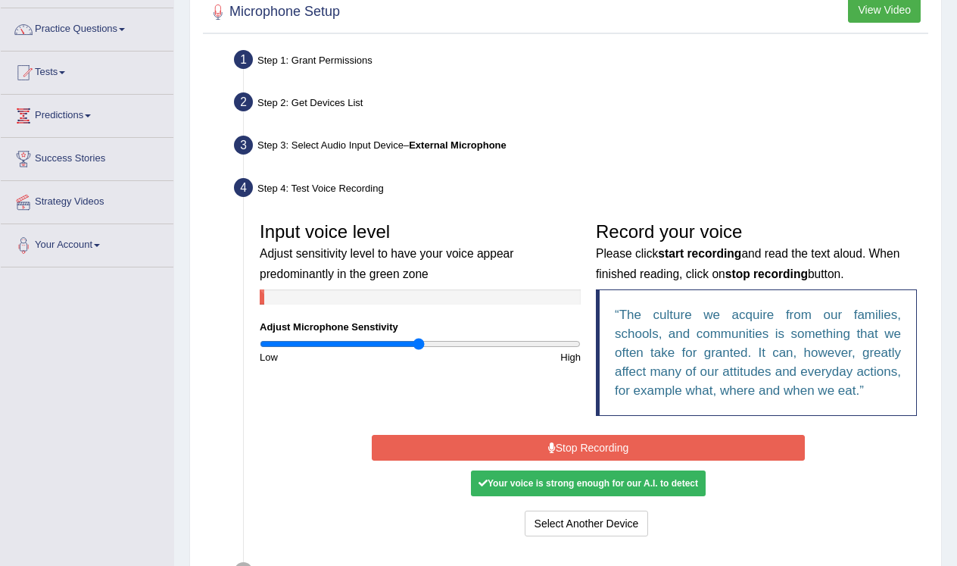
click at [581, 460] on button "Stop Recording" at bounding box center [588, 448] width 433 height 26
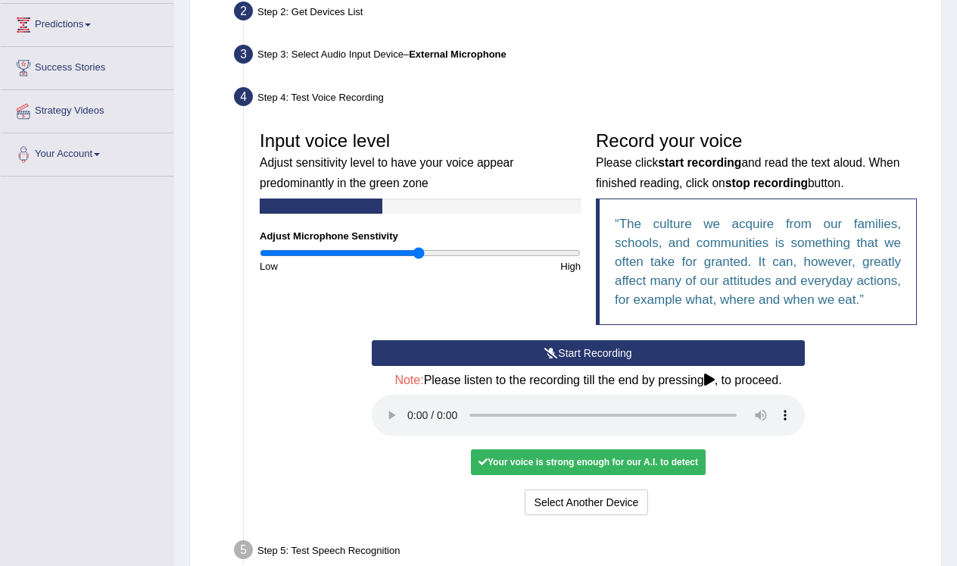
scroll to position [212, 0]
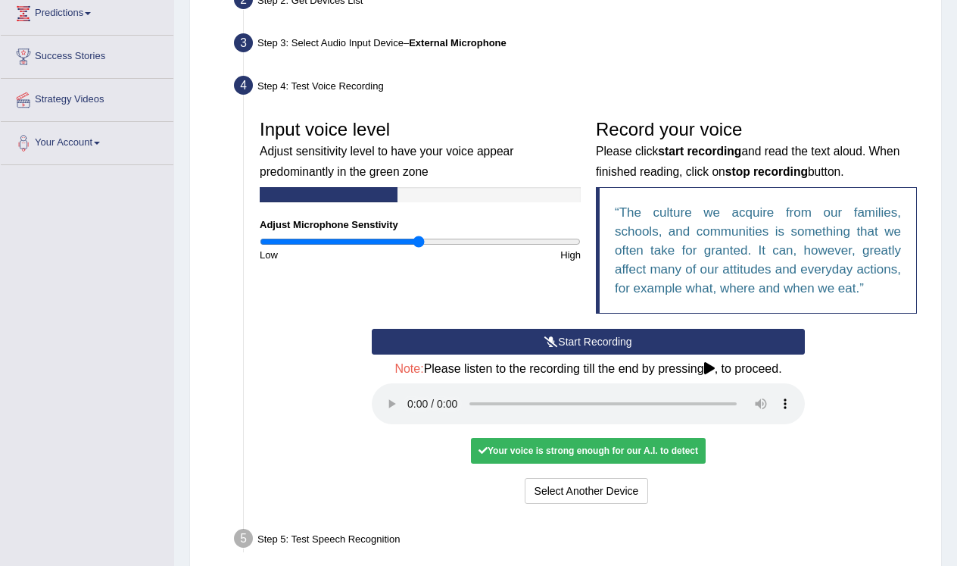
click at [407, 408] on audio at bounding box center [588, 403] width 433 height 41
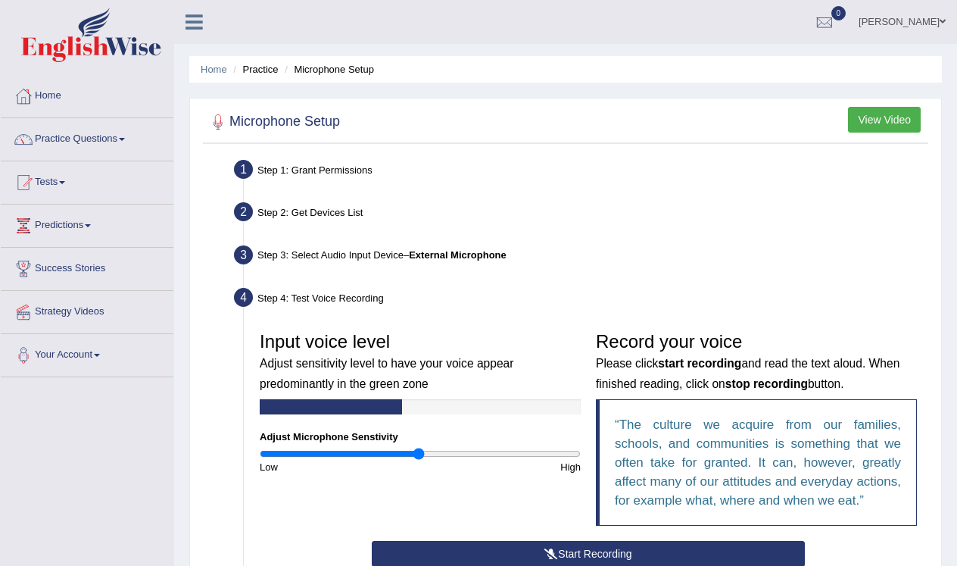
scroll to position [0, 0]
click at [61, 187] on link "Tests" at bounding box center [87, 180] width 173 height 38
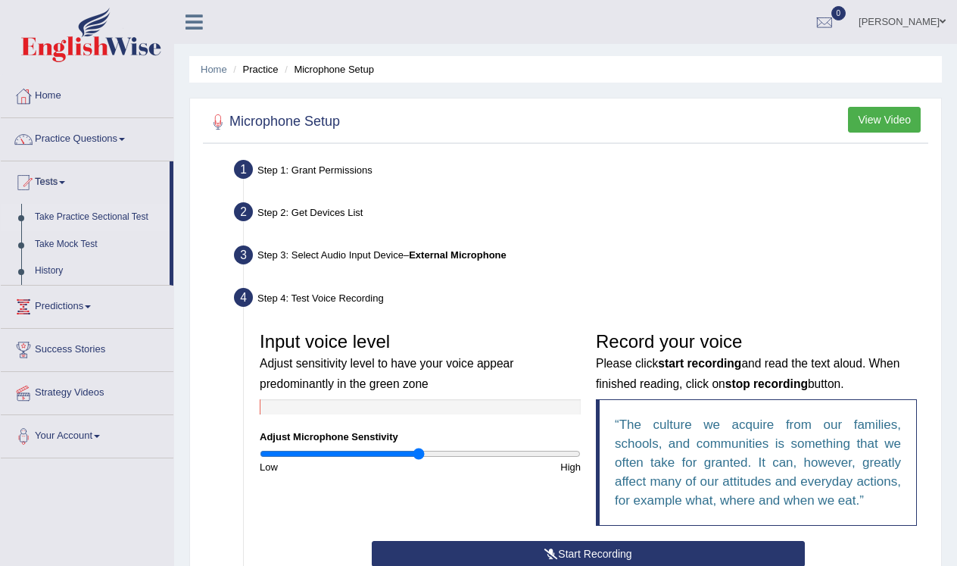
click at [67, 217] on link "Take Practice Sectional Test" at bounding box center [99, 217] width 142 height 27
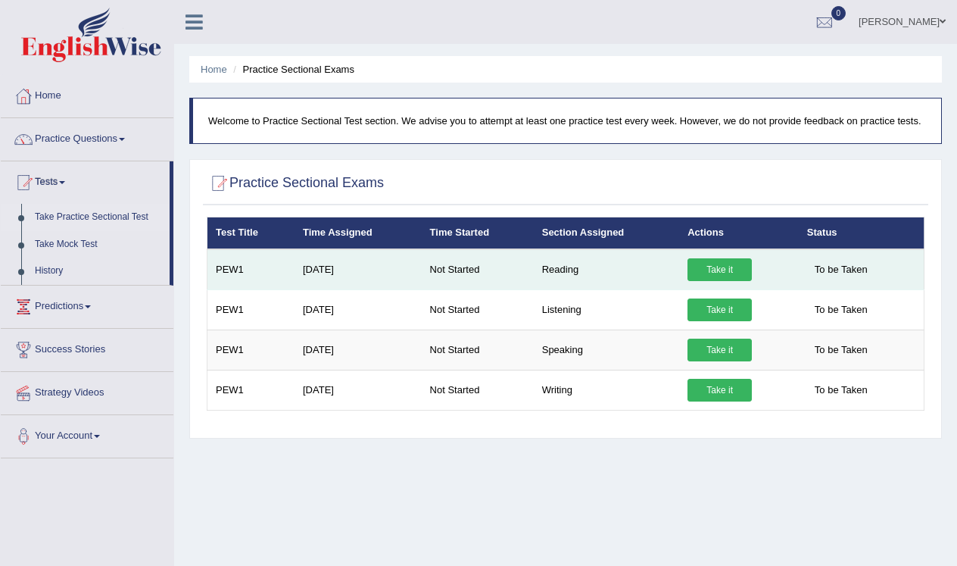
click at [722, 281] on link "Take it" at bounding box center [719, 269] width 64 height 23
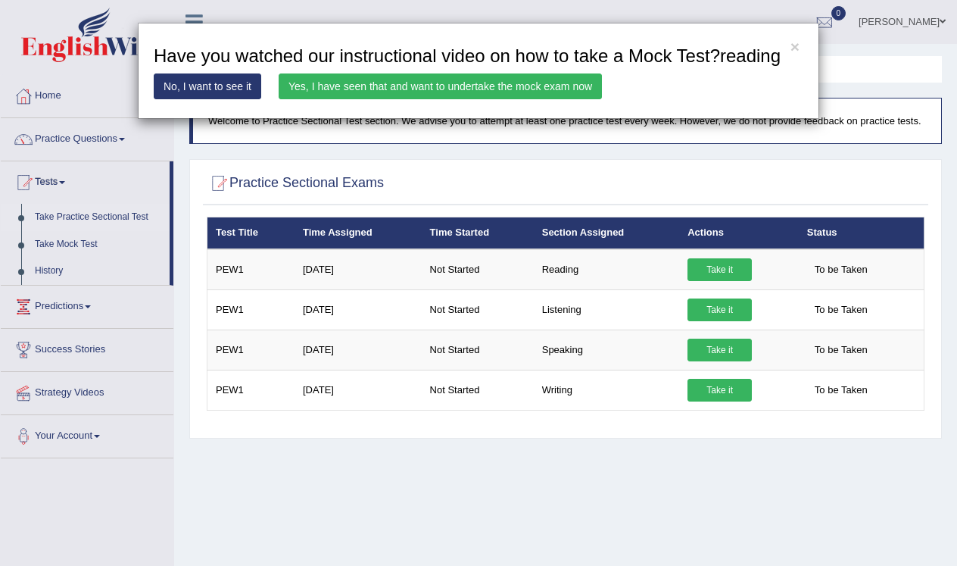
click at [245, 99] on link "No, I want to see it" at bounding box center [208, 86] width 108 height 26
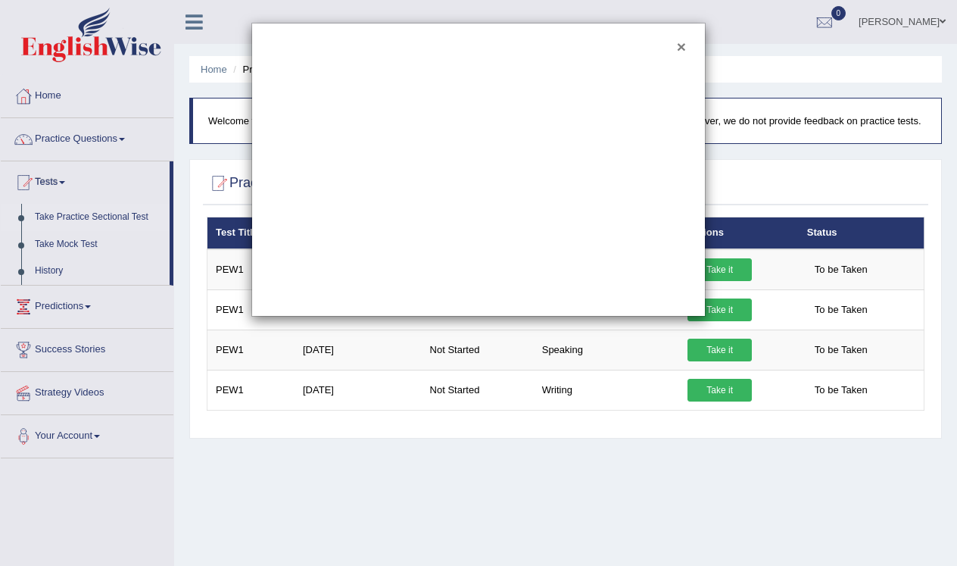
click at [683, 50] on button "×" at bounding box center [681, 47] width 9 height 16
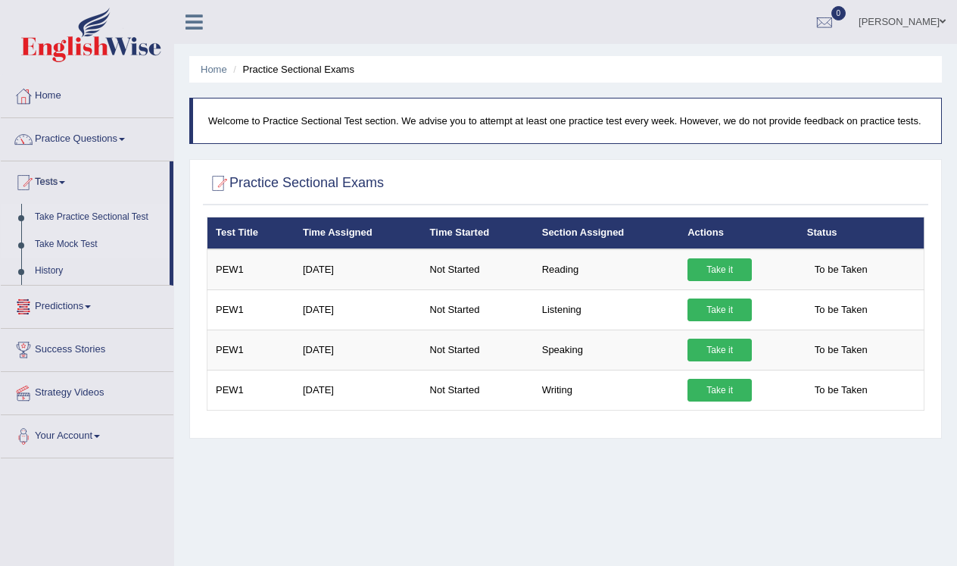
click at [85, 243] on link "Take Mock Test" at bounding box center [99, 244] width 142 height 27
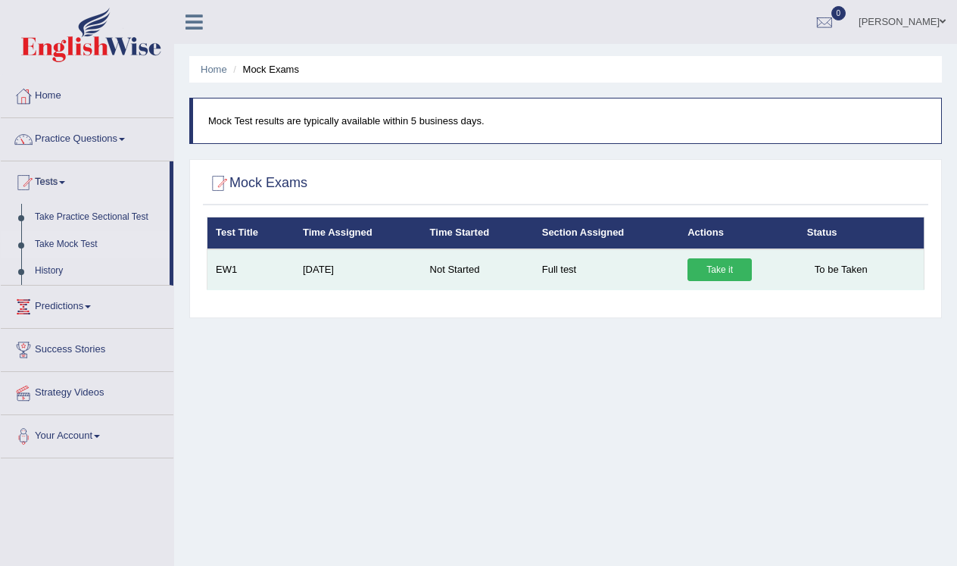
click at [723, 271] on link "Take it" at bounding box center [719, 269] width 64 height 23
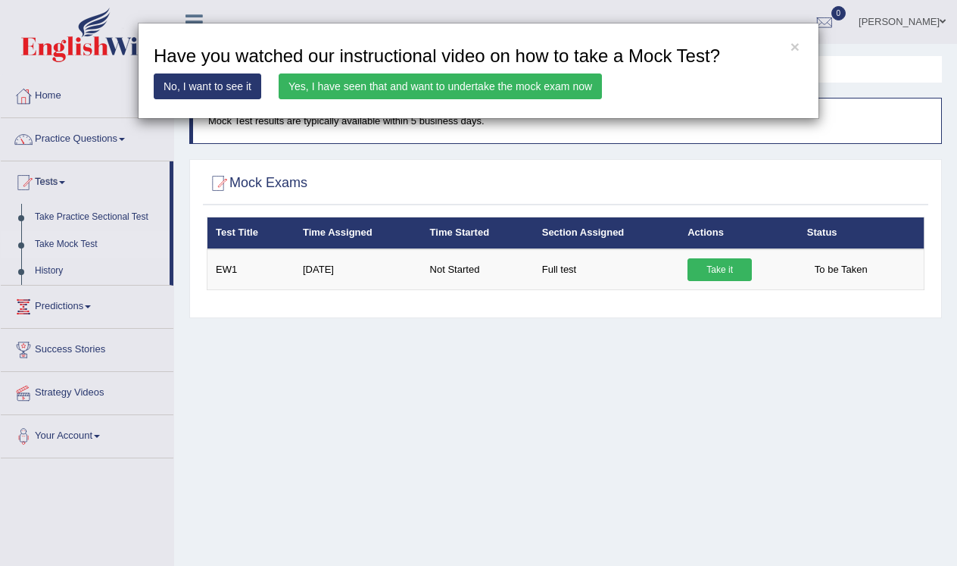
click at [207, 84] on link "No, I want to see it" at bounding box center [208, 86] width 108 height 26
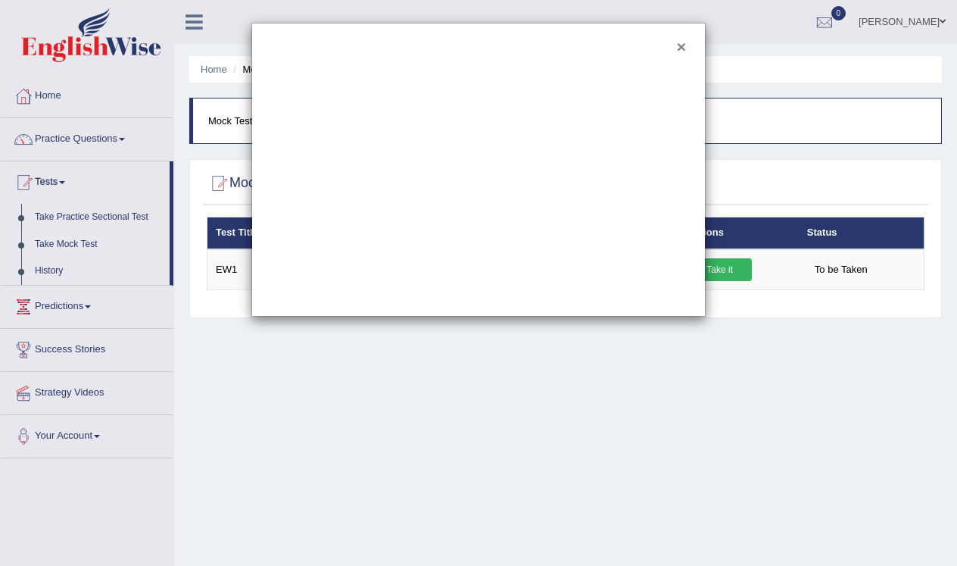
click at [681, 44] on button "×" at bounding box center [681, 47] width 9 height 16
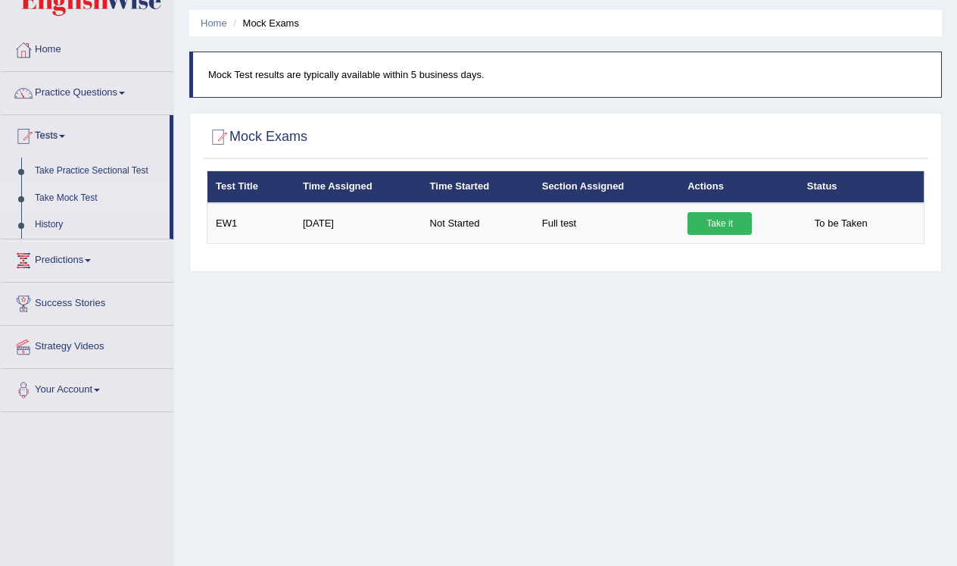
scroll to position [79, 0]
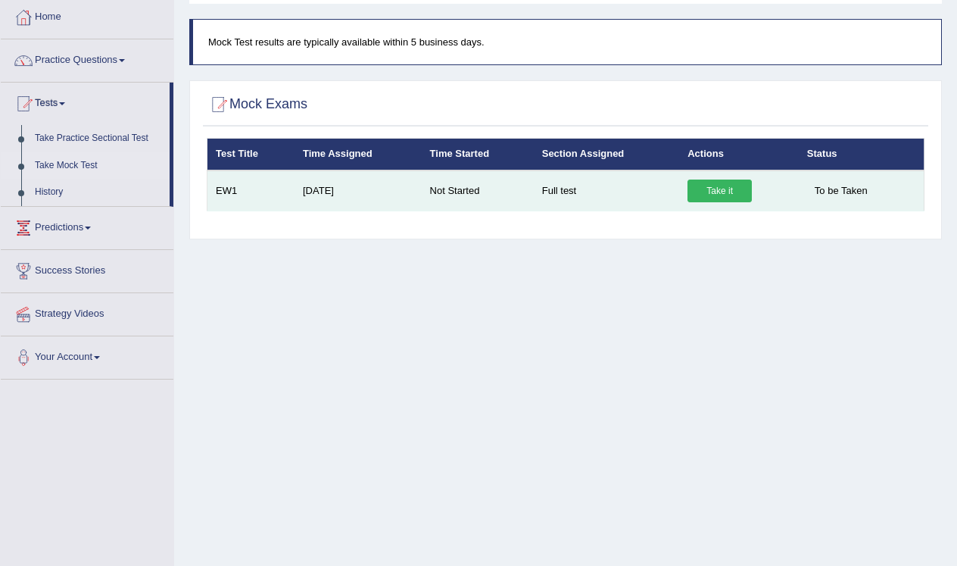
click at [846, 196] on span "To be Taken" at bounding box center [841, 190] width 68 height 23
click at [853, 187] on span "To be Taken" at bounding box center [841, 190] width 68 height 23
click at [469, 192] on td "Not Started" at bounding box center [478, 190] width 112 height 41
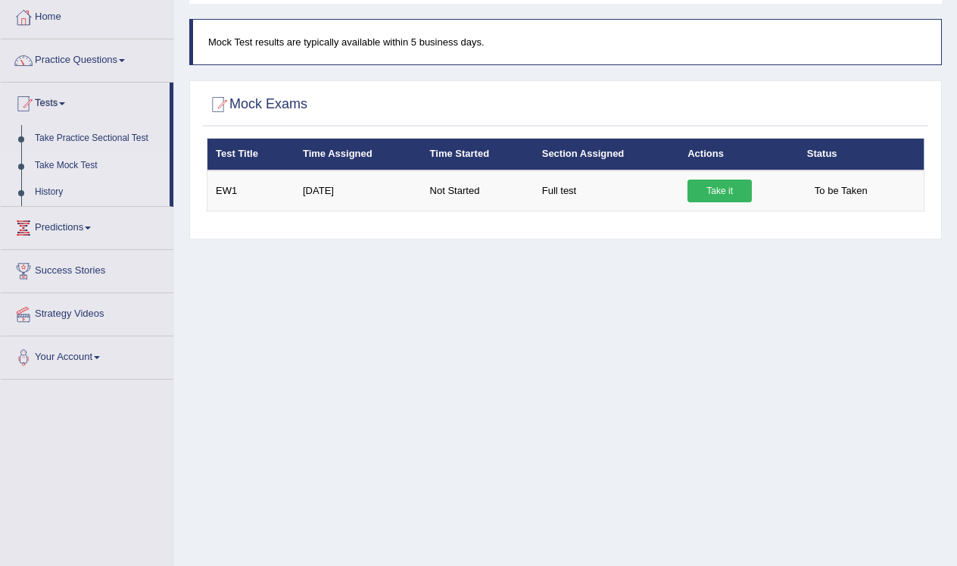
scroll to position [77, 0]
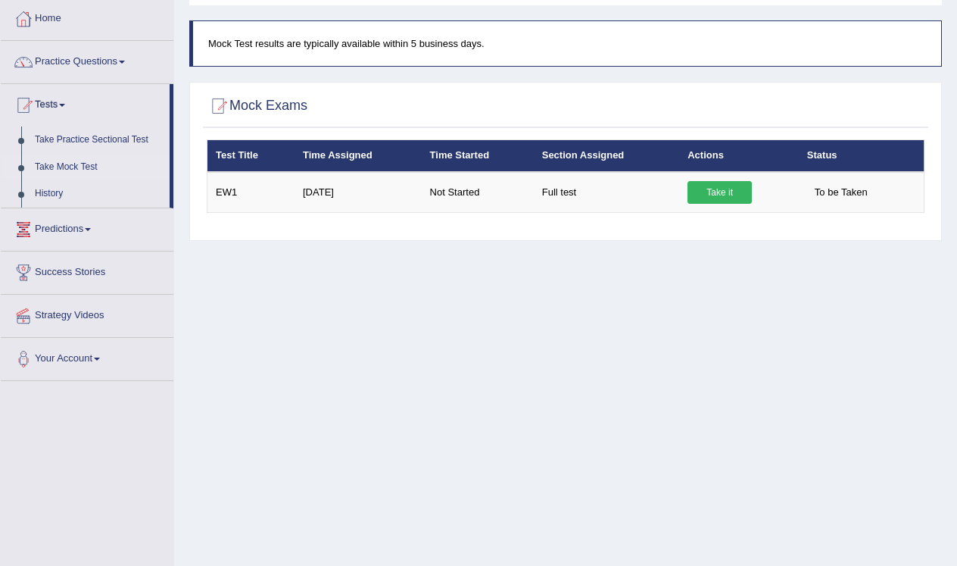
click at [90, 233] on link "Predictions" at bounding box center [87, 227] width 173 height 38
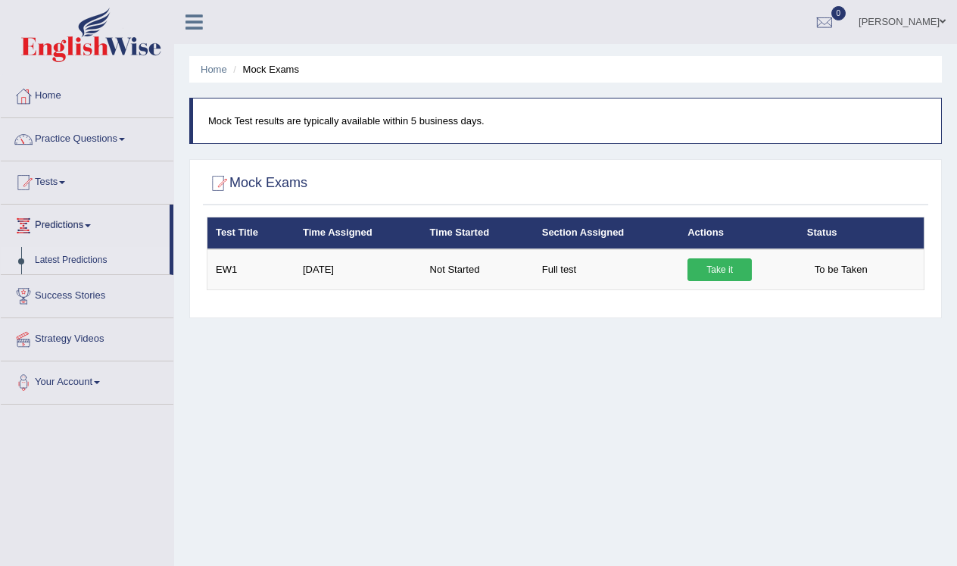
scroll to position [0, 0]
click at [60, 181] on link "Tests" at bounding box center [87, 180] width 173 height 38
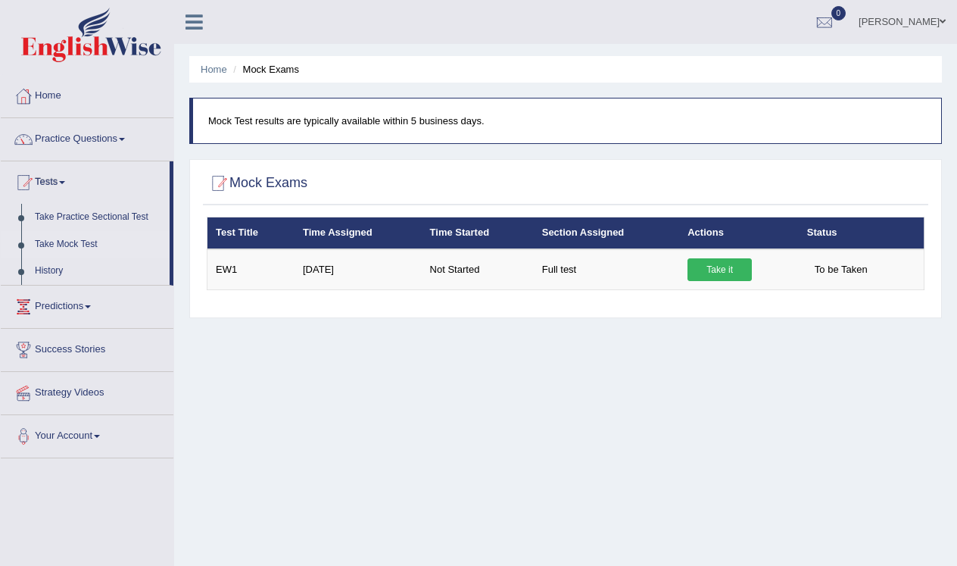
click at [228, 185] on div at bounding box center [218, 183] width 23 height 23
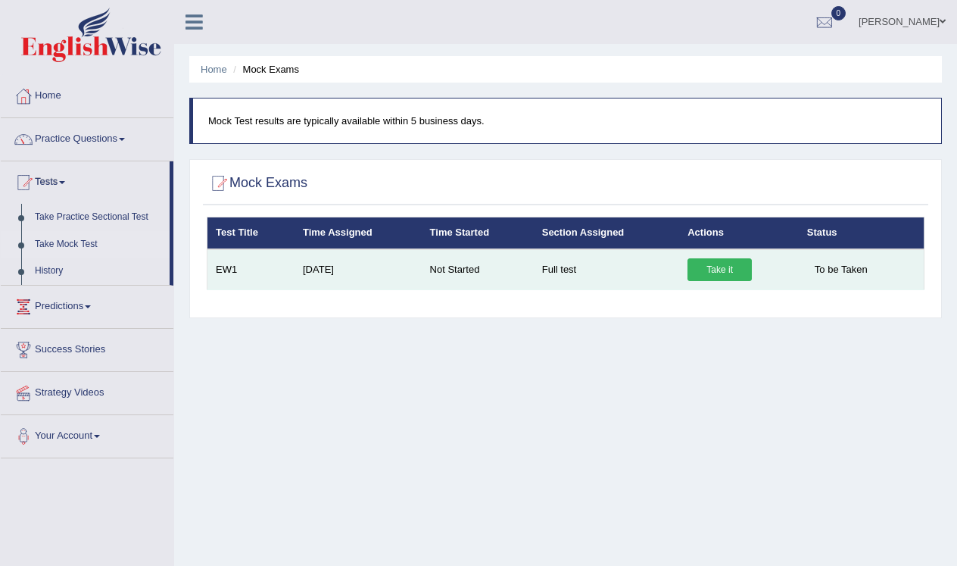
click at [720, 265] on link "Take it" at bounding box center [719, 269] width 64 height 23
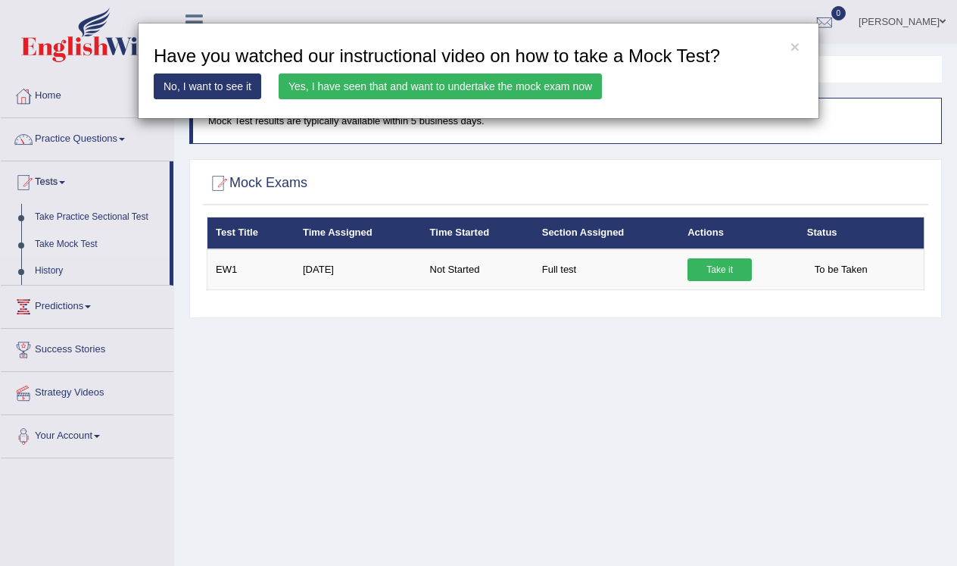
click at [198, 94] on link "No, I want to see it" at bounding box center [208, 86] width 108 height 26
